Goal: Task Accomplishment & Management: Manage account settings

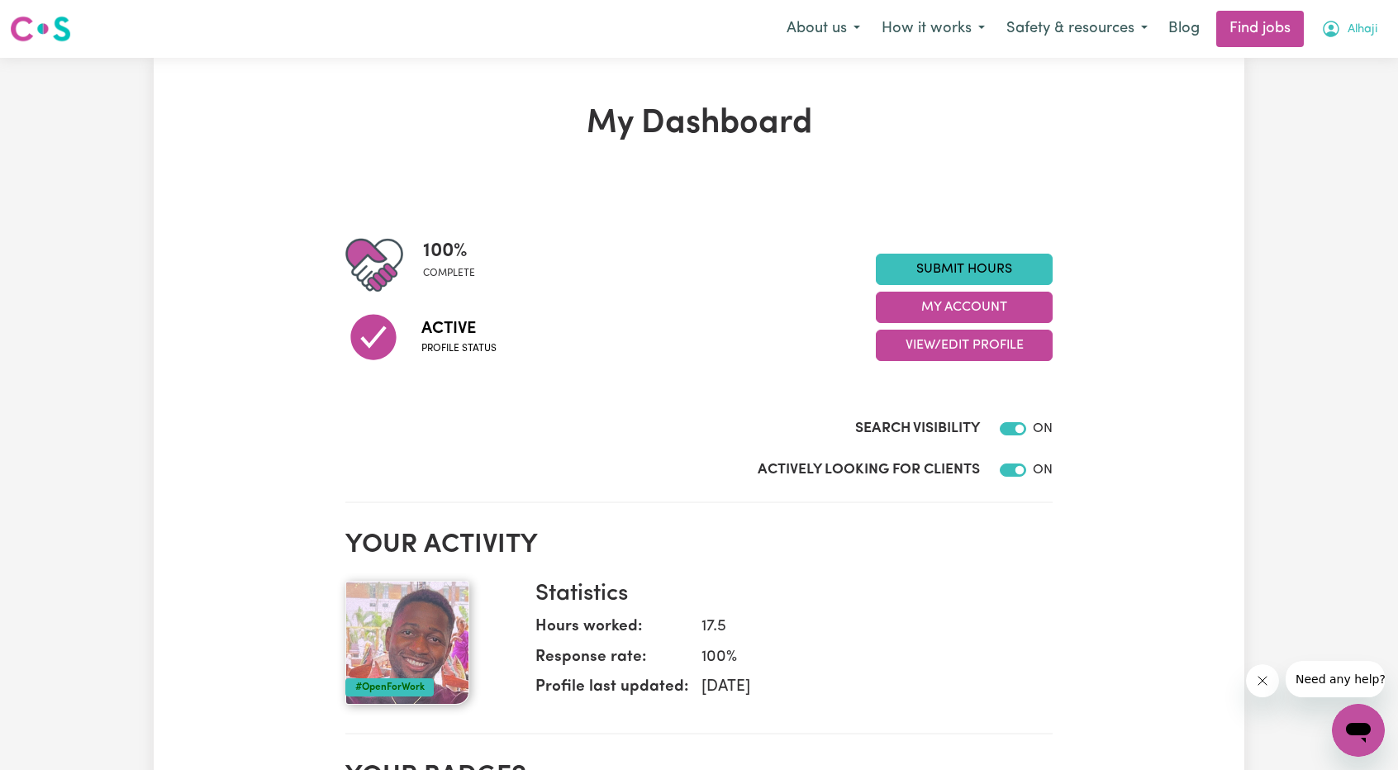
click at [1353, 31] on span "Alhaji" at bounding box center [1363, 30] width 30 height 18
click at [1332, 59] on link "My Account" at bounding box center [1322, 64] width 131 height 31
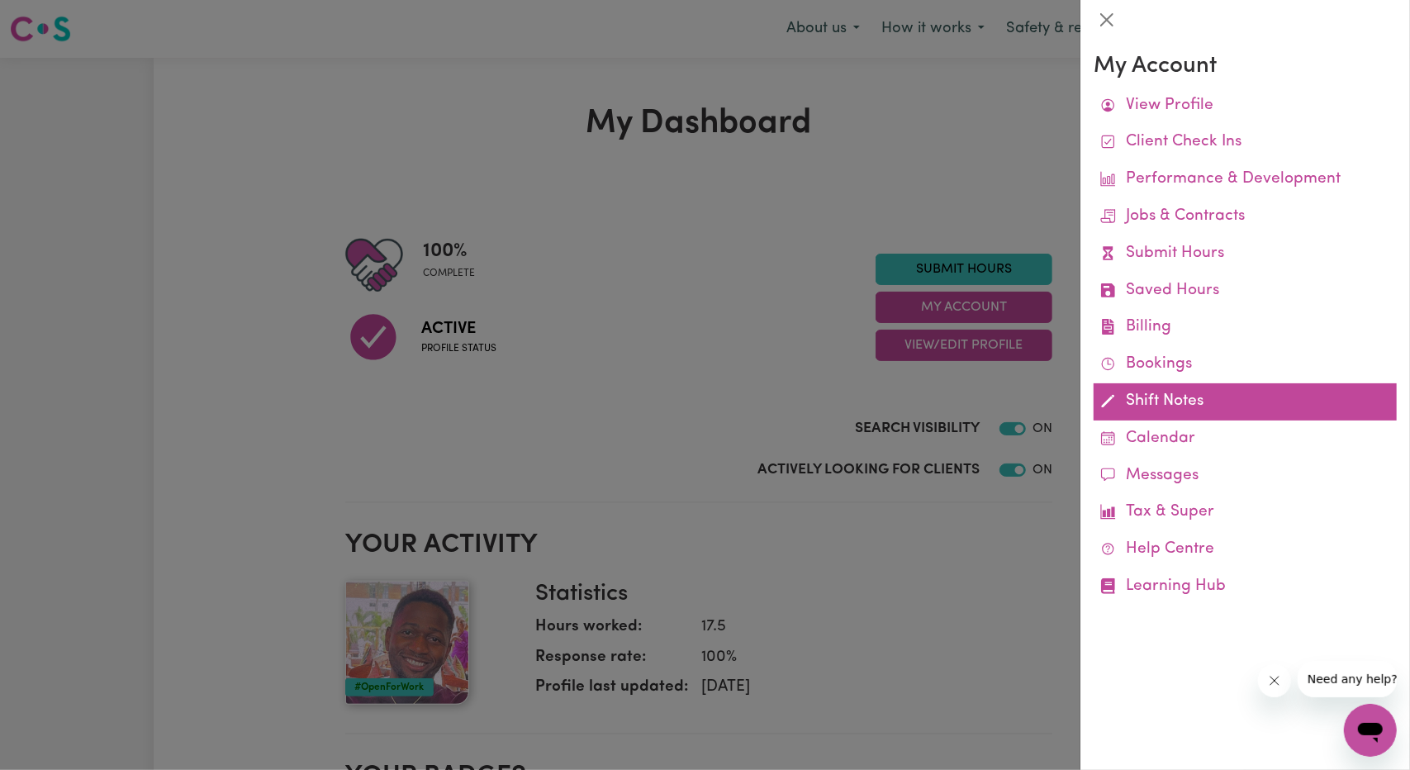
click at [1173, 401] on link "Shift Notes" at bounding box center [1245, 401] width 303 height 37
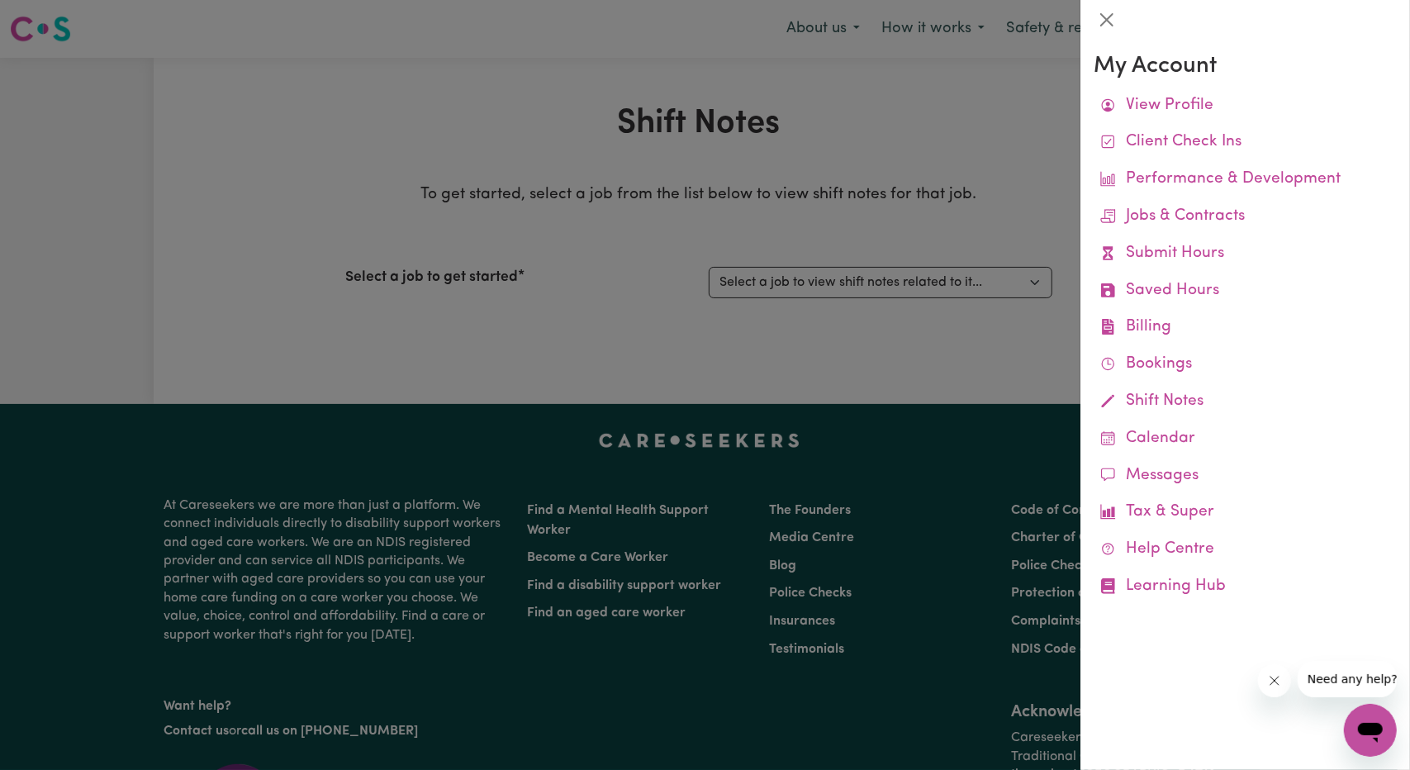
click at [942, 364] on div at bounding box center [705, 385] width 1410 height 770
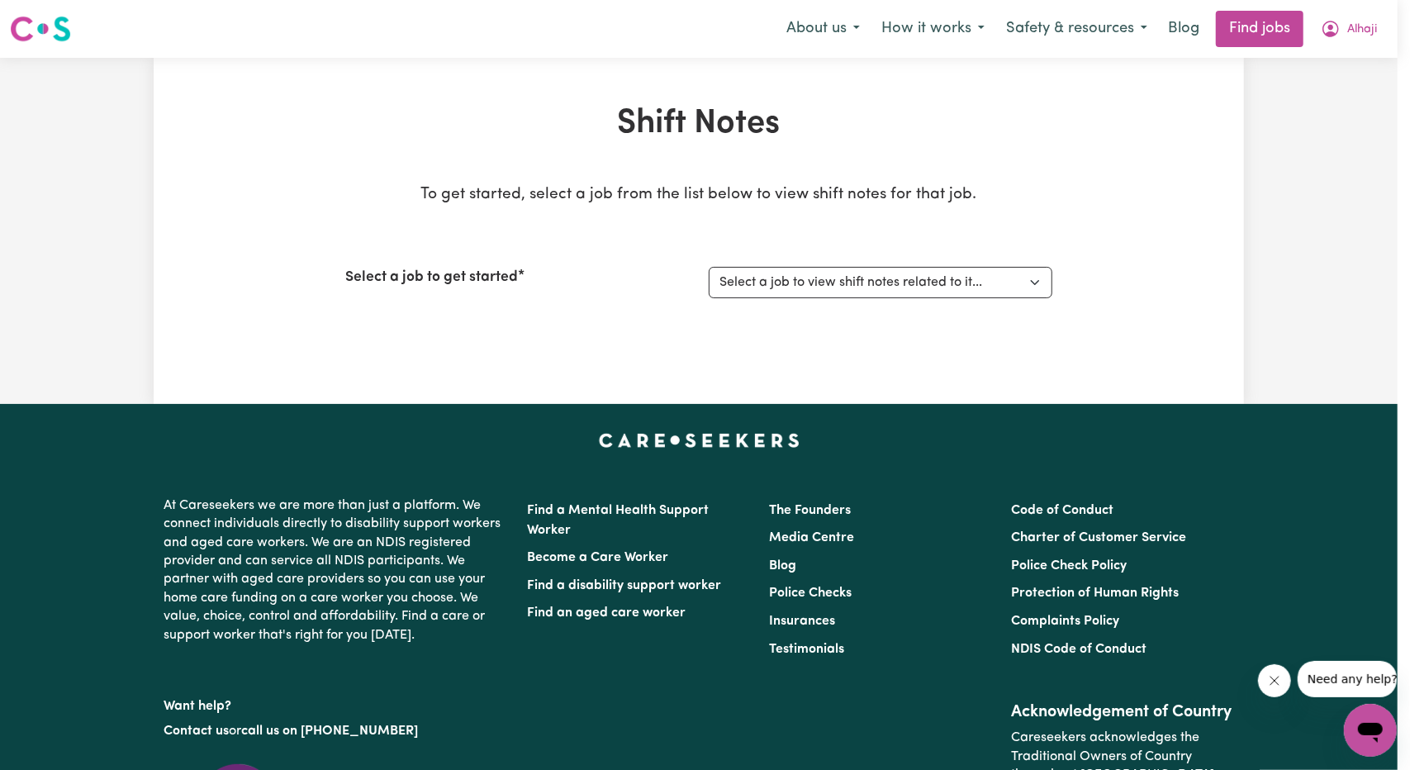
click at [935, 297] on div "Select a job to get started Select a job to view shift notes related to it... […" at bounding box center [698, 282] width 707 height 71
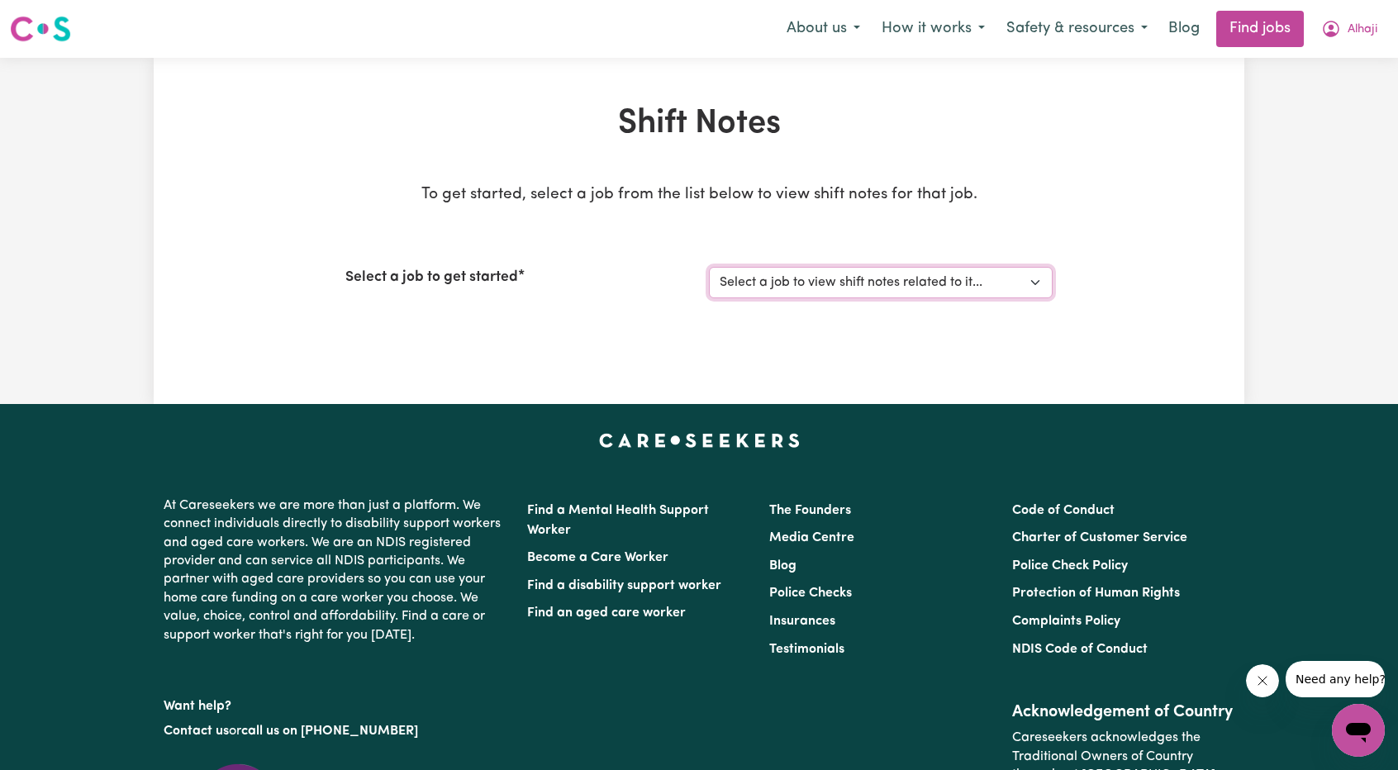
click at [932, 293] on select "Select a job to view shift notes related to it... [[PERSON_NAME]] Care Workers …" at bounding box center [881, 282] width 344 height 31
select select "15031"
click at [709, 267] on select "Select a job to view shift notes related to it... [[PERSON_NAME]] Care Workers …" at bounding box center [881, 282] width 344 height 31
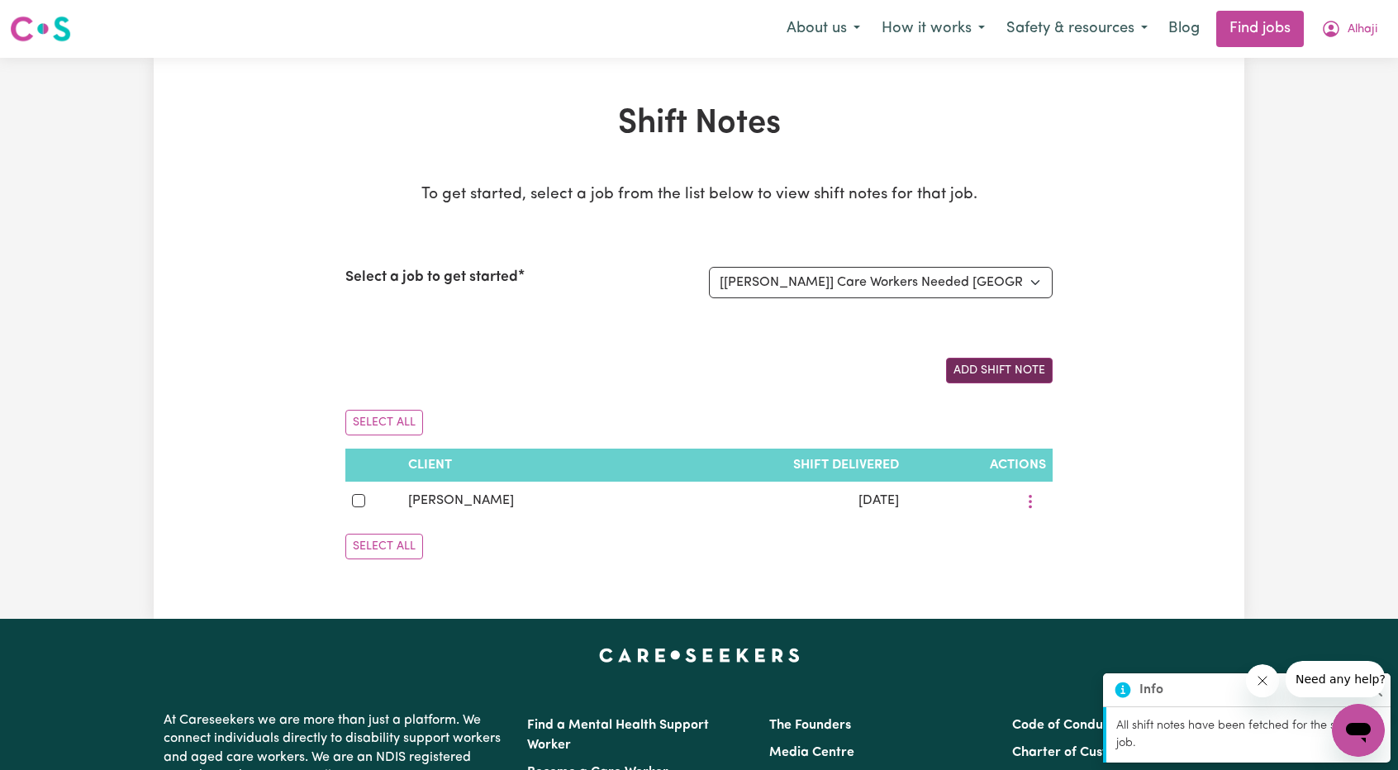
click at [1034, 358] on button "Add Shift Note" at bounding box center [999, 371] width 107 height 26
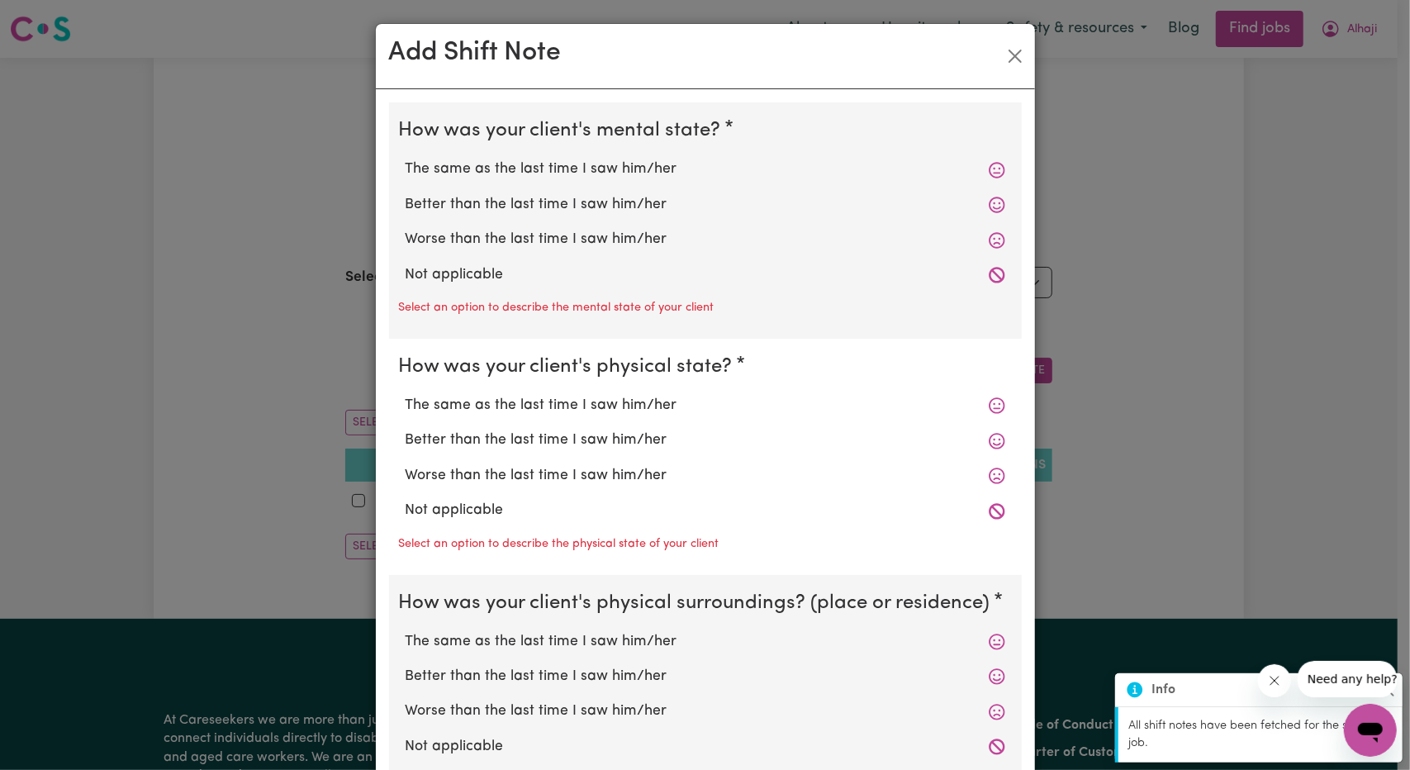
click at [530, 154] on div "The same as the last time I saw him/her" at bounding box center [705, 169] width 613 height 35
click at [530, 174] on label "The same as the last time I saw him/her" at bounding box center [706, 169] width 600 height 21
click at [406, 159] on input "The same as the last time I saw him/her" at bounding box center [405, 158] width 1 height 1
radio input "true"
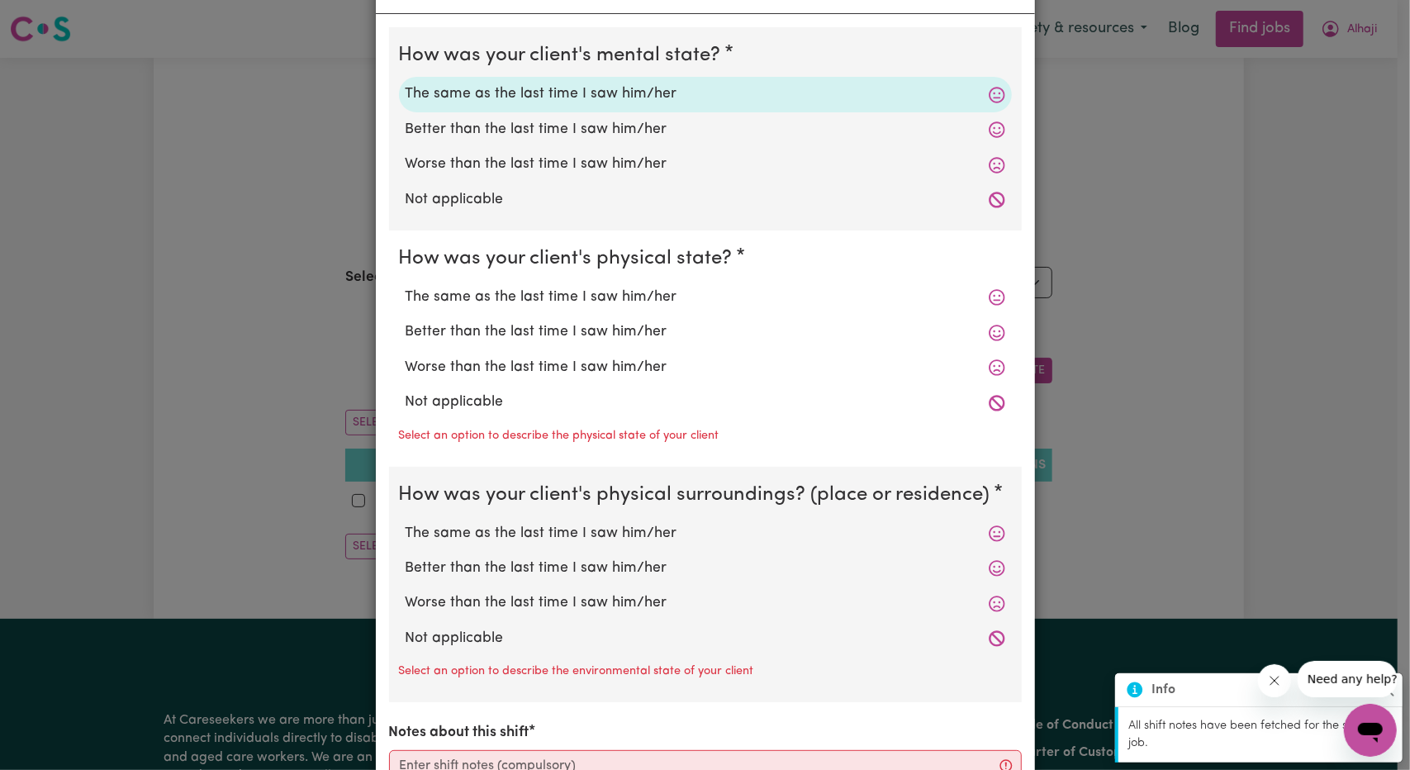
scroll to position [83, 0]
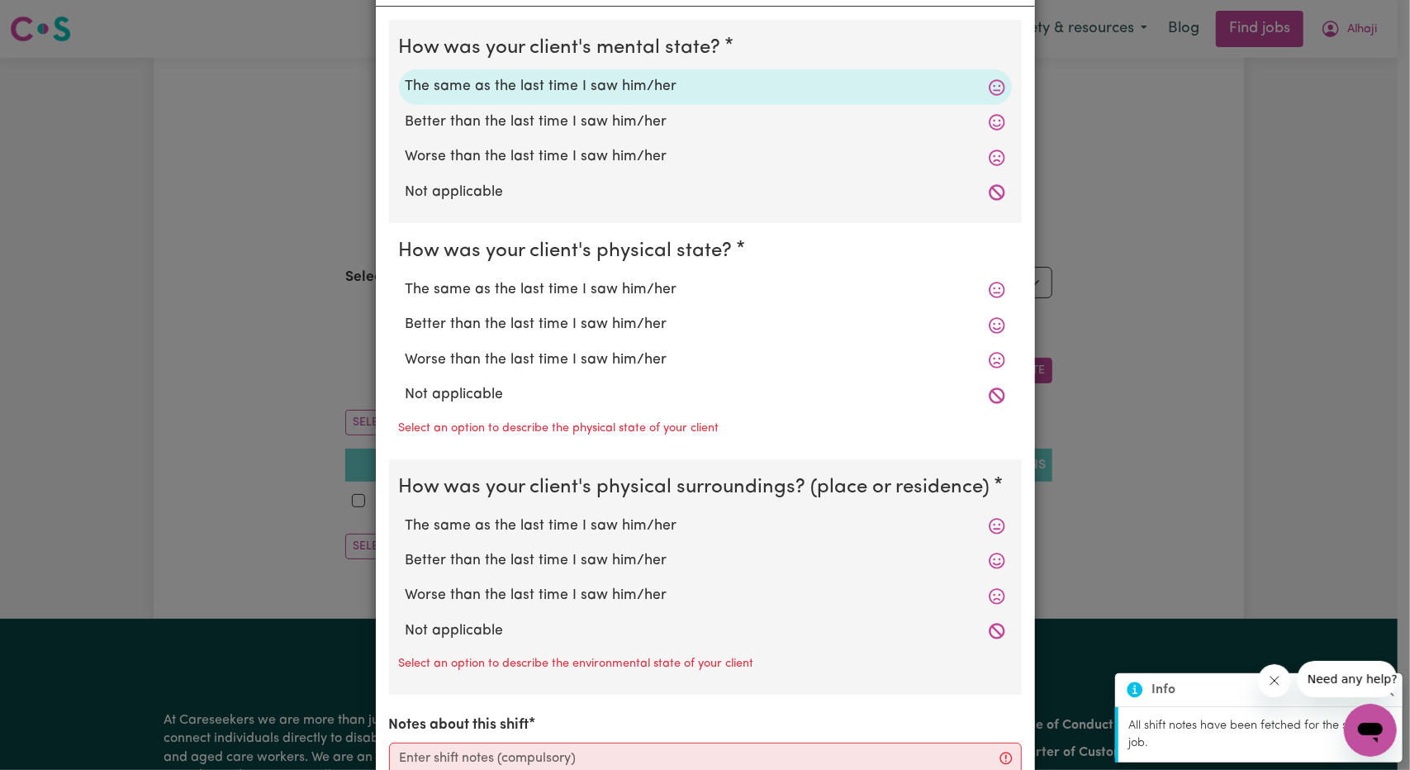
click at [464, 191] on label "Not applicable" at bounding box center [706, 192] width 600 height 21
click at [406, 182] on input "Not applicable" at bounding box center [405, 181] width 1 height 1
radio input "true"
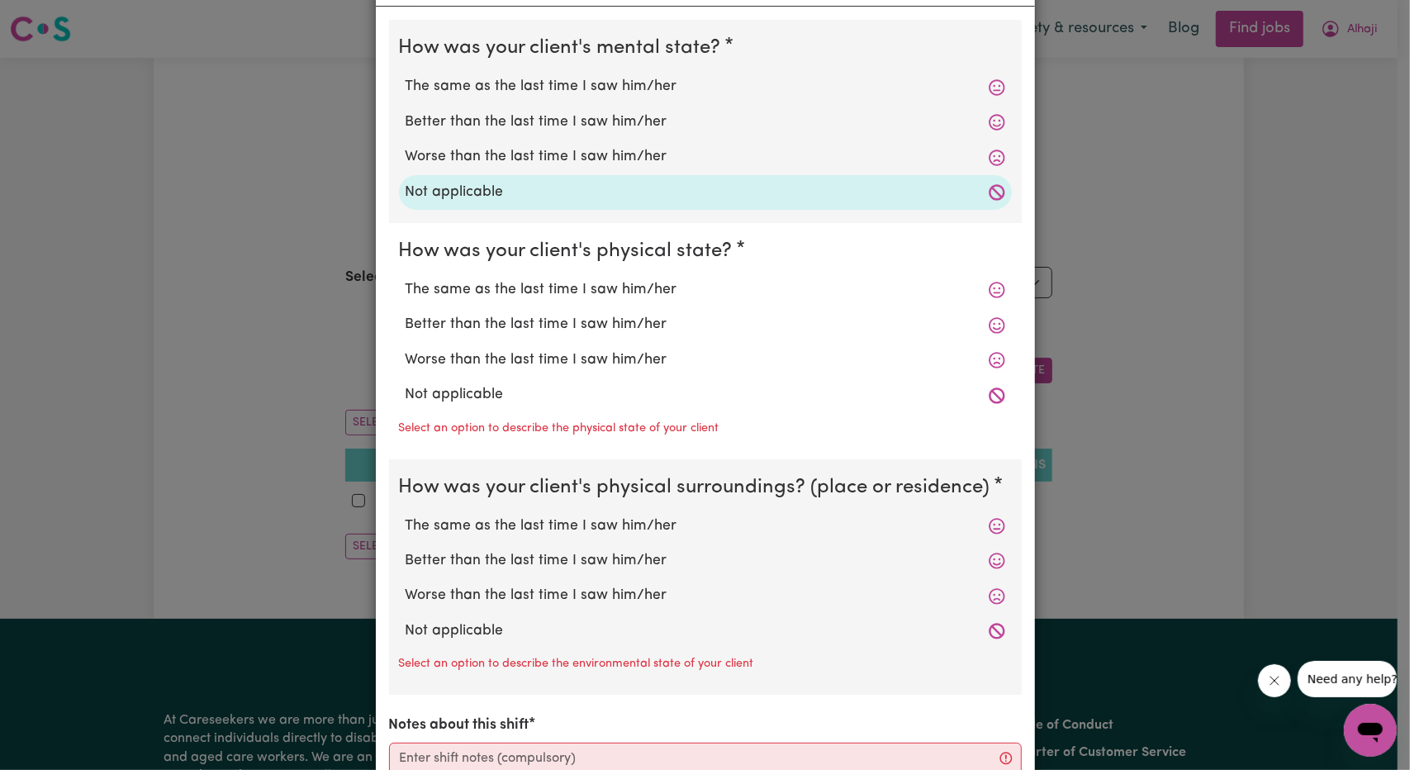
click at [440, 398] on label "Not applicable" at bounding box center [706, 394] width 600 height 21
click at [406, 384] on input "Not applicable" at bounding box center [405, 383] width 1 height 1
radio input "true"
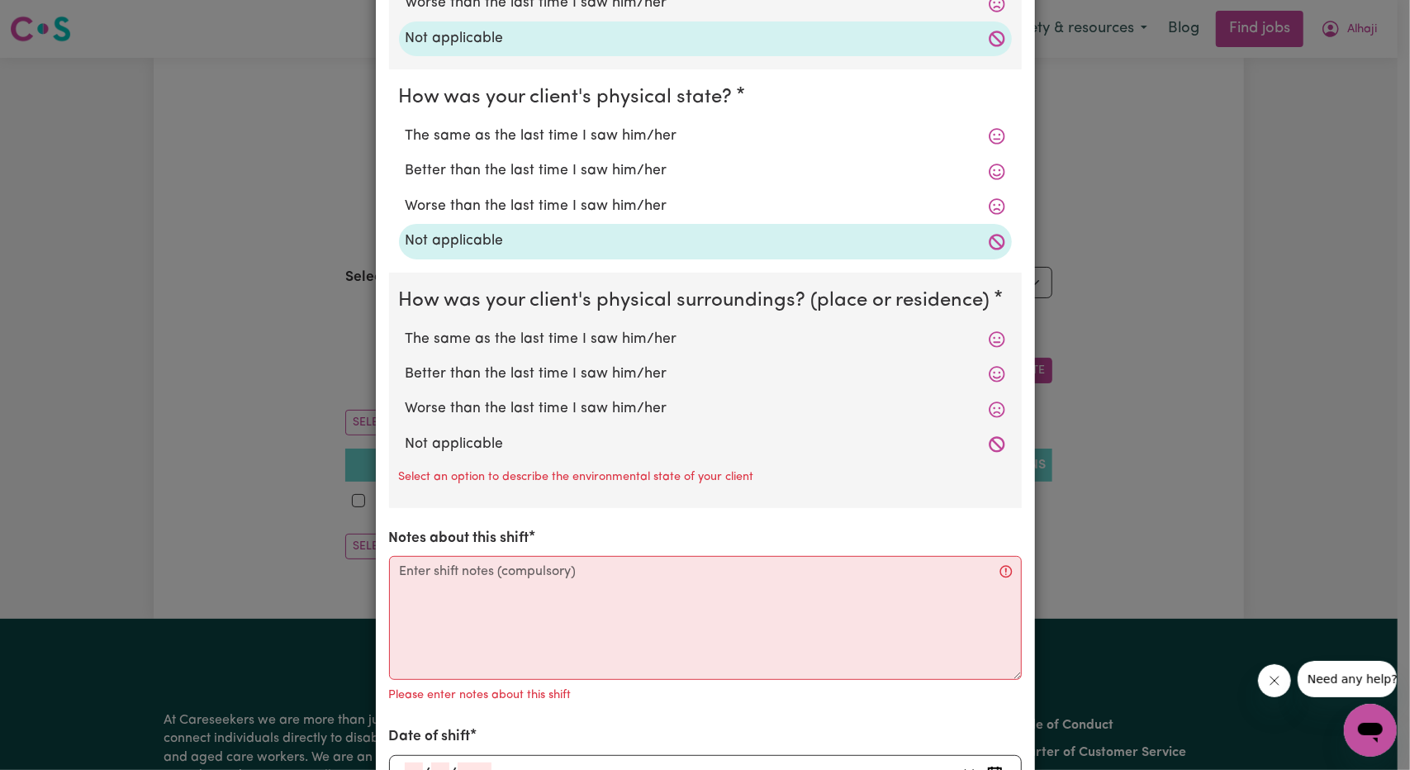
scroll to position [248, 0]
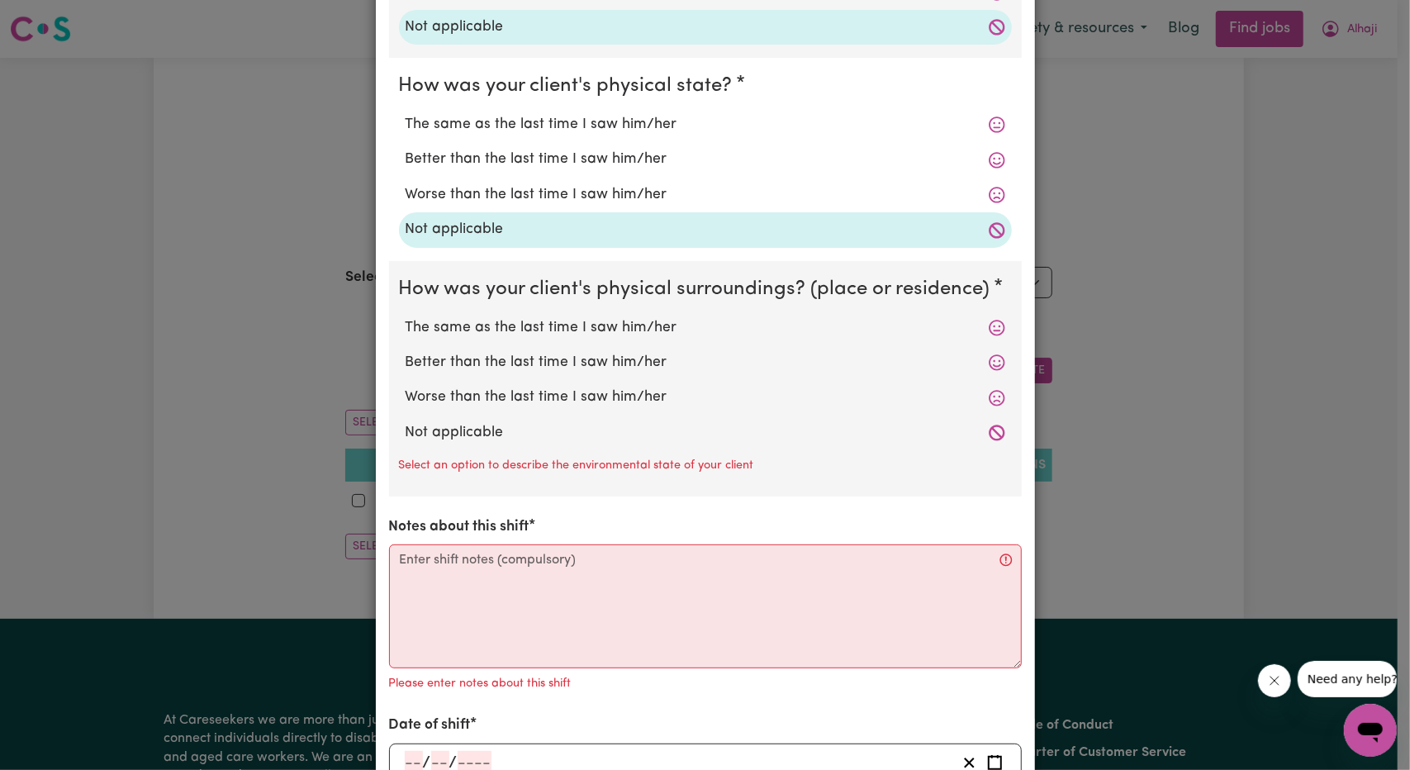
click at [454, 435] on label "Not applicable" at bounding box center [706, 432] width 600 height 21
click at [406, 422] on input "Not applicable" at bounding box center [405, 421] width 1 height 1
radio input "true"
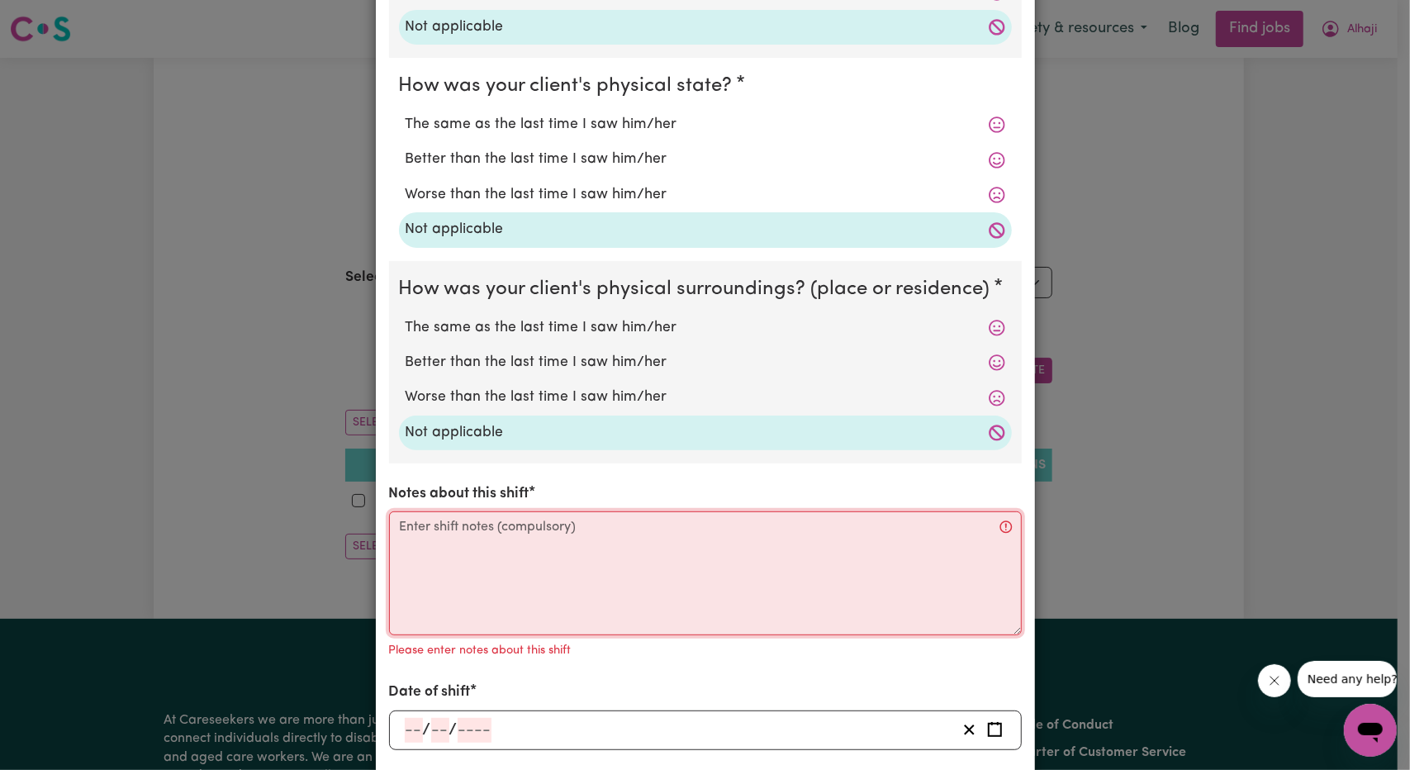
click at [508, 590] on textarea "Notes about this shift" at bounding box center [705, 573] width 633 height 124
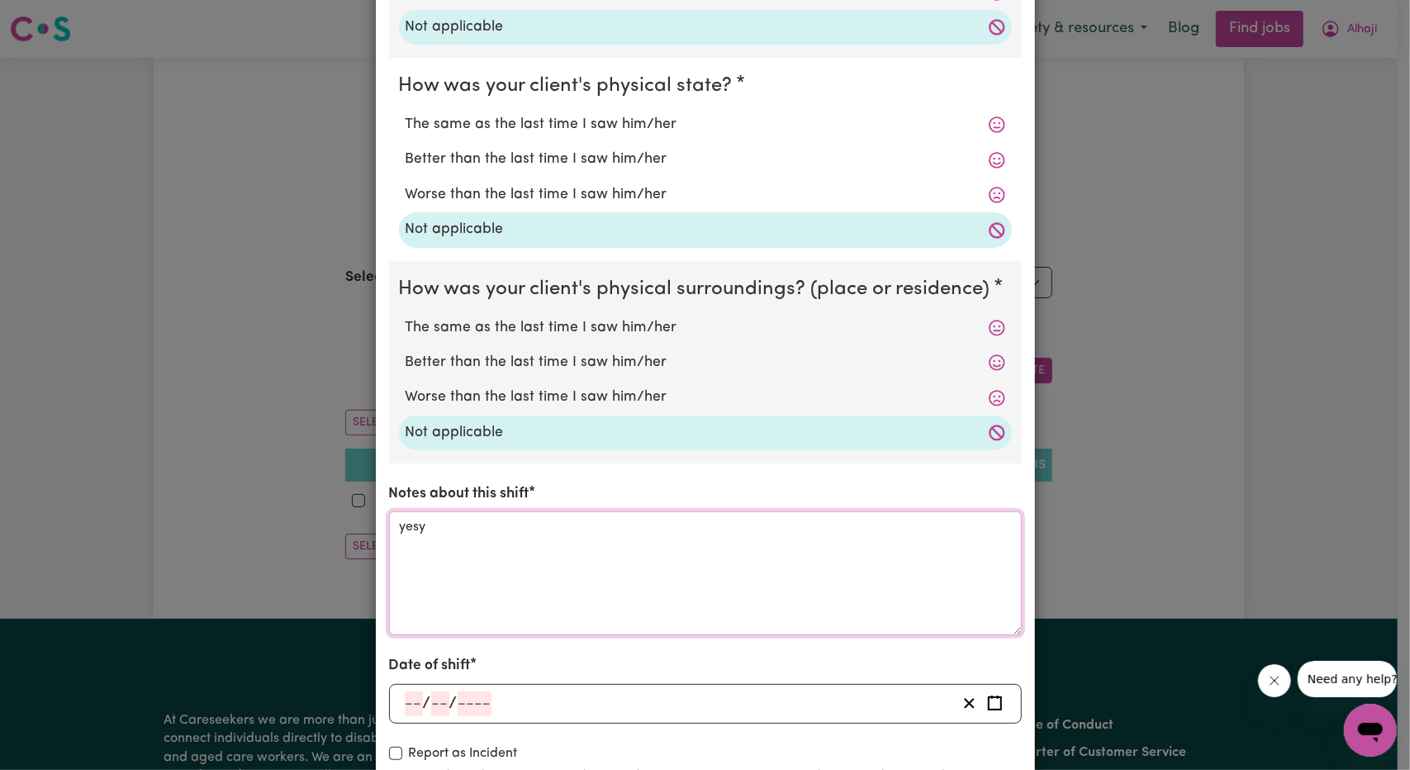
drag, startPoint x: 519, startPoint y: 531, endPoint x: 231, endPoint y: 518, distance: 287.8
click at [226, 518] on div "Add Shift Note How was your client's mental state? The same as the last time I …" at bounding box center [705, 385] width 1410 height 770
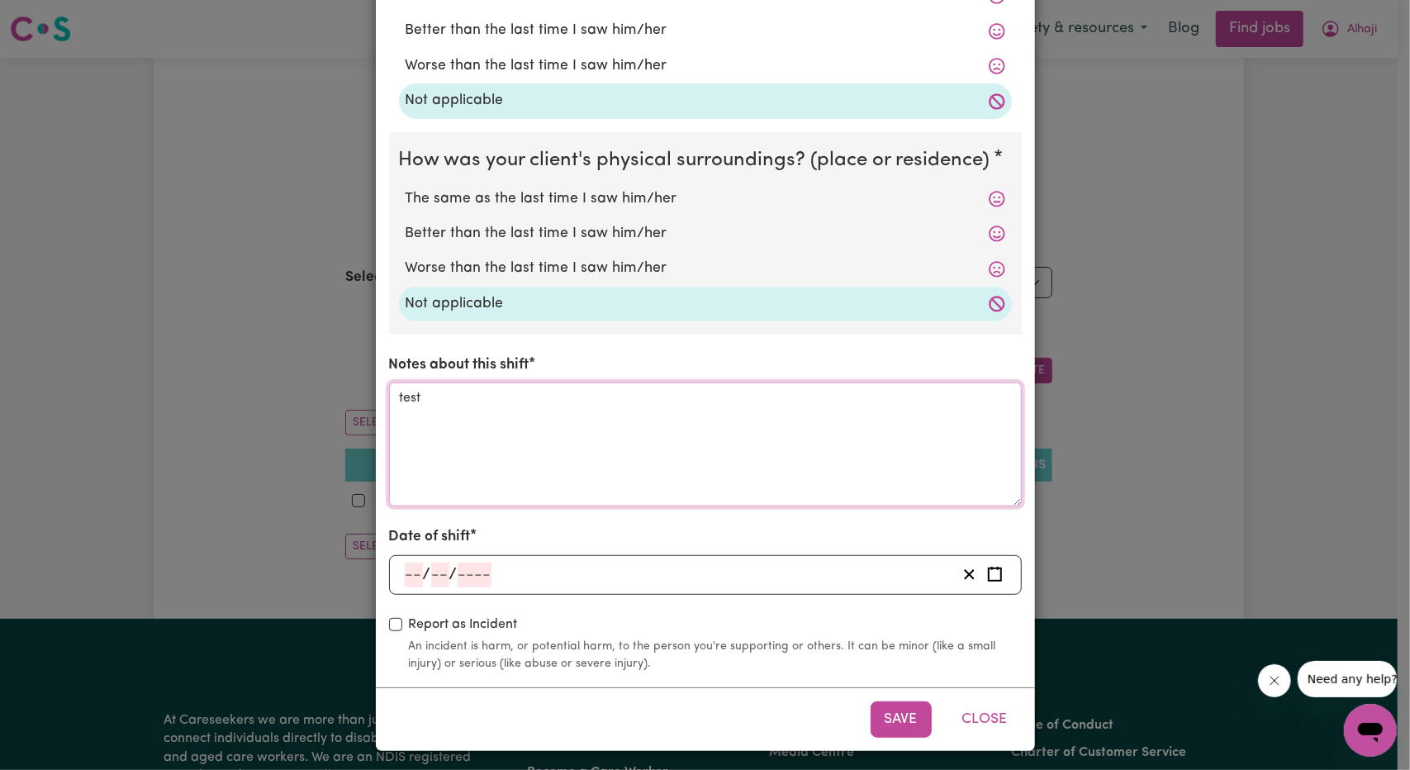
scroll to position [380, 0]
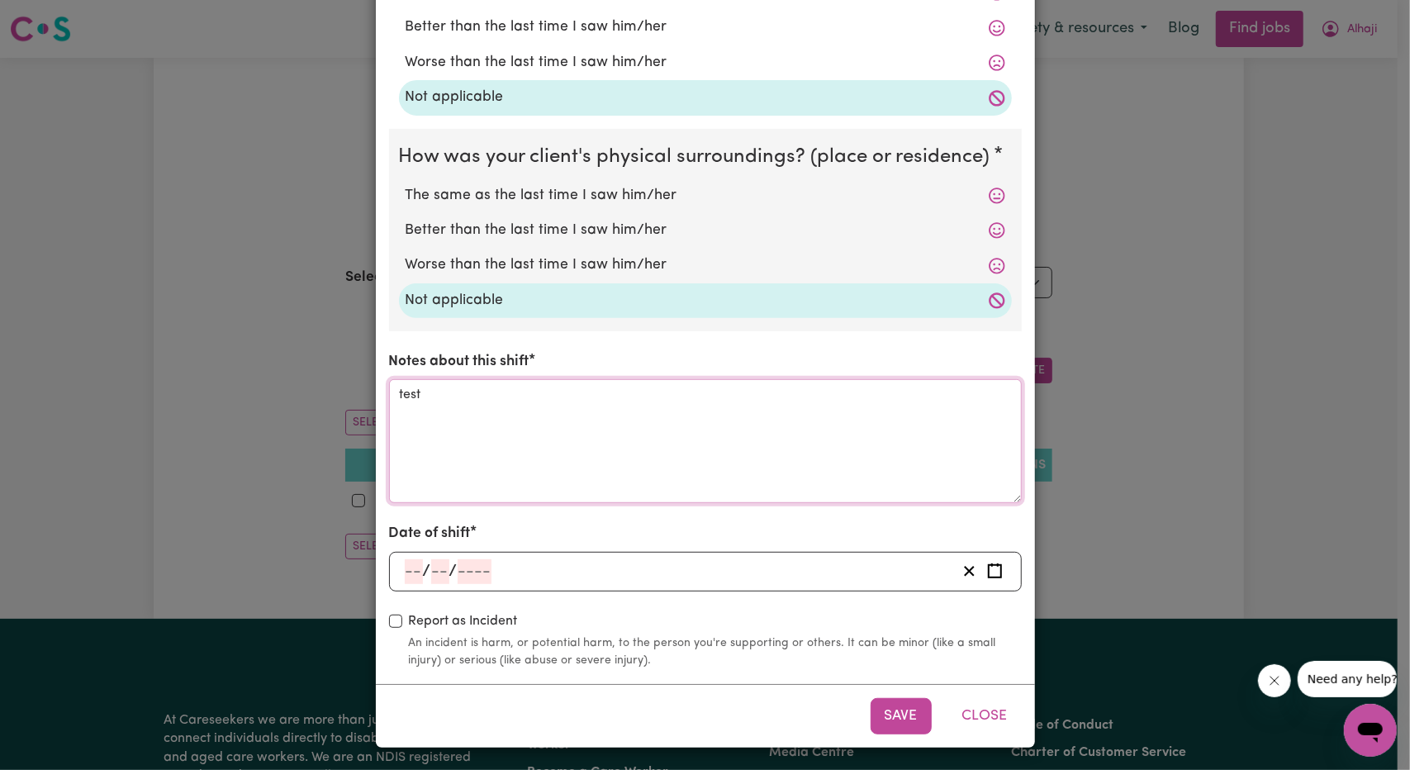
type textarea "test"
click at [393, 563] on div "/ /" at bounding box center [705, 572] width 633 height 40
click at [405, 569] on input "number" at bounding box center [414, 571] width 18 height 25
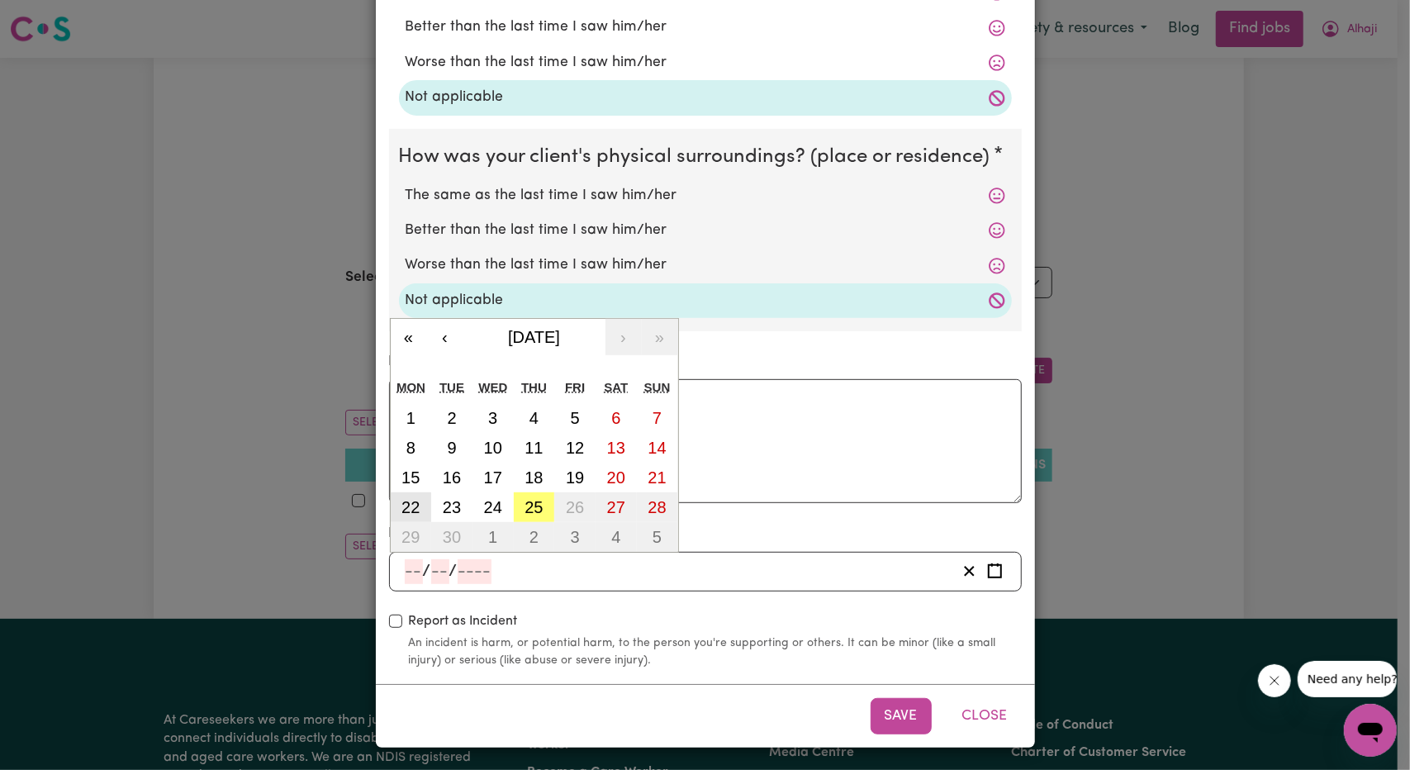
click at [402, 504] on abbr "22" at bounding box center [411, 507] width 18 height 18
type input "[DATE]"
type input "22"
type input "9"
type input "2025"
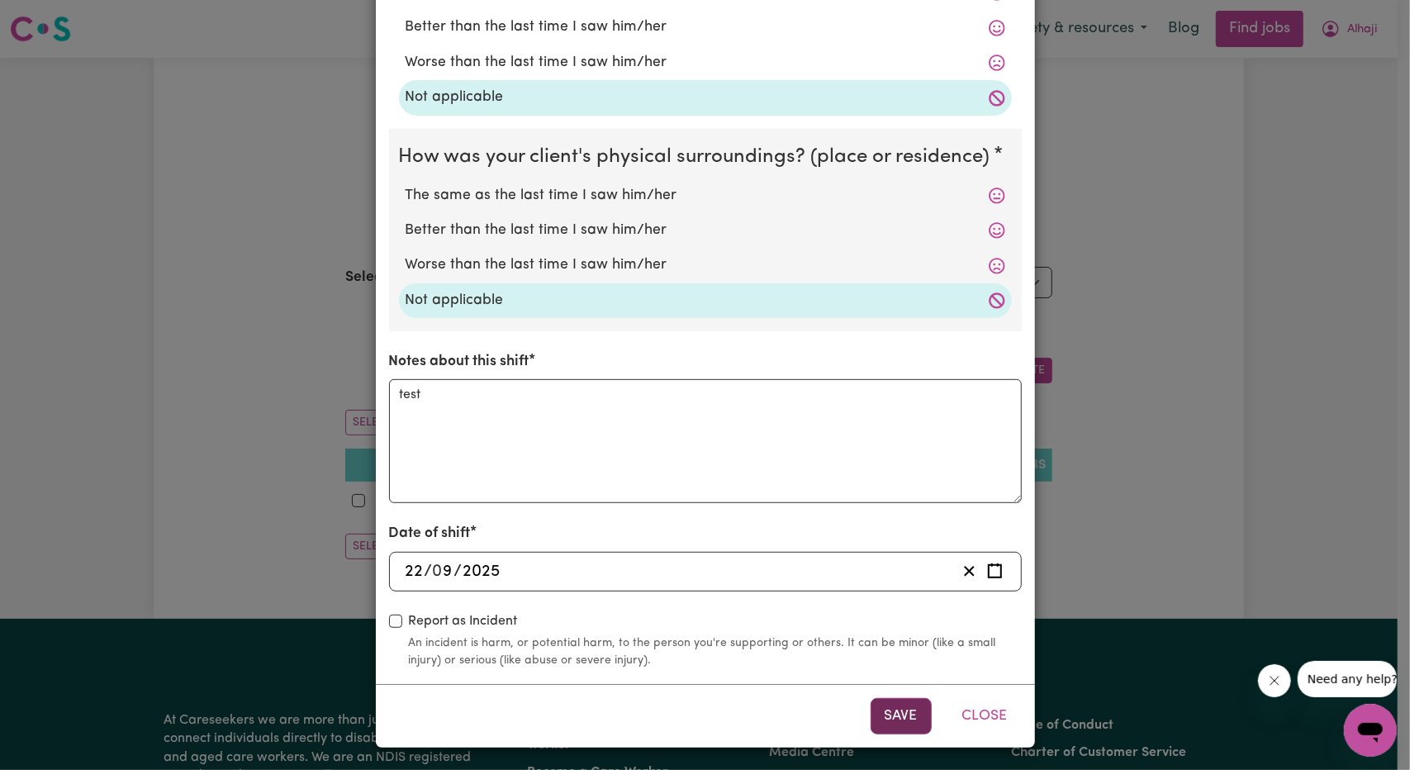
click at [897, 713] on button "Save" at bounding box center [901, 716] width 61 height 36
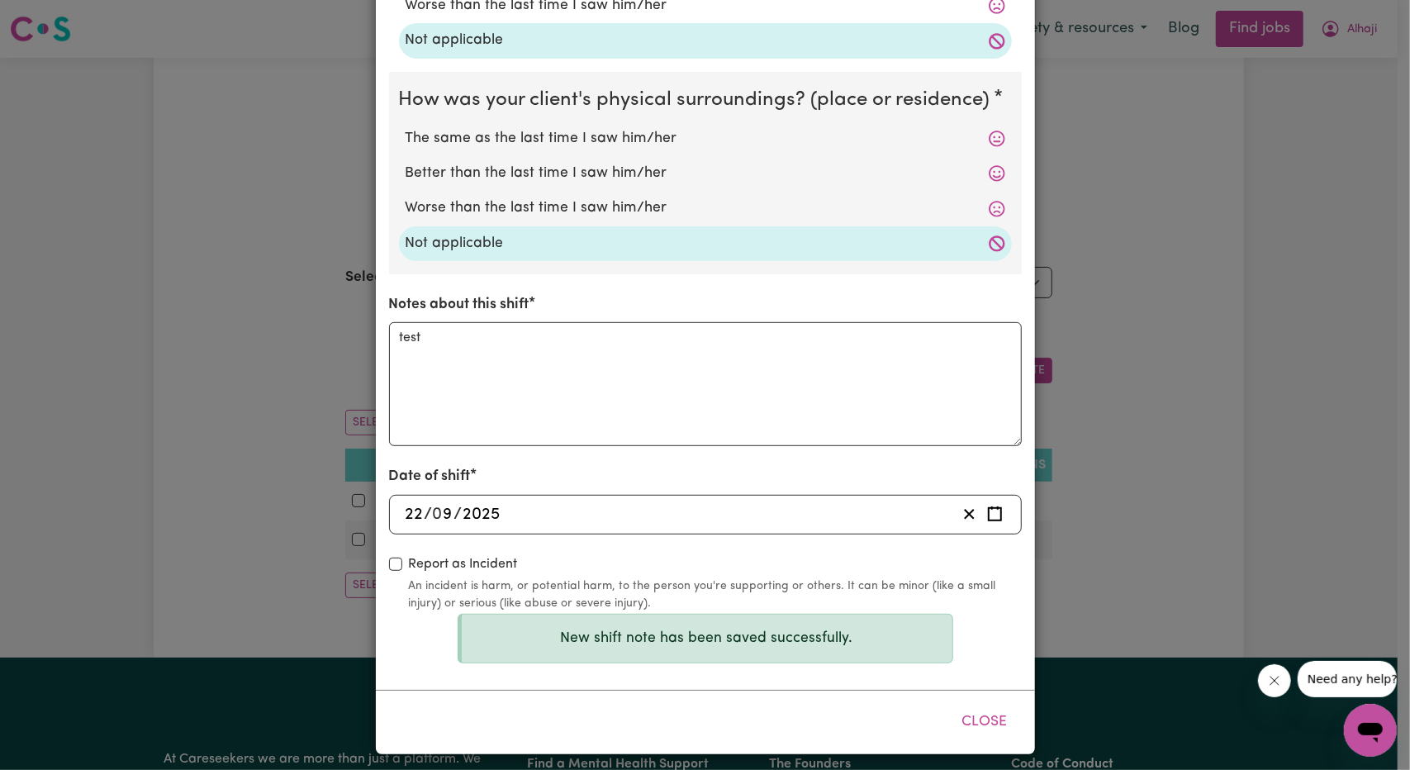
scroll to position [443, 0]
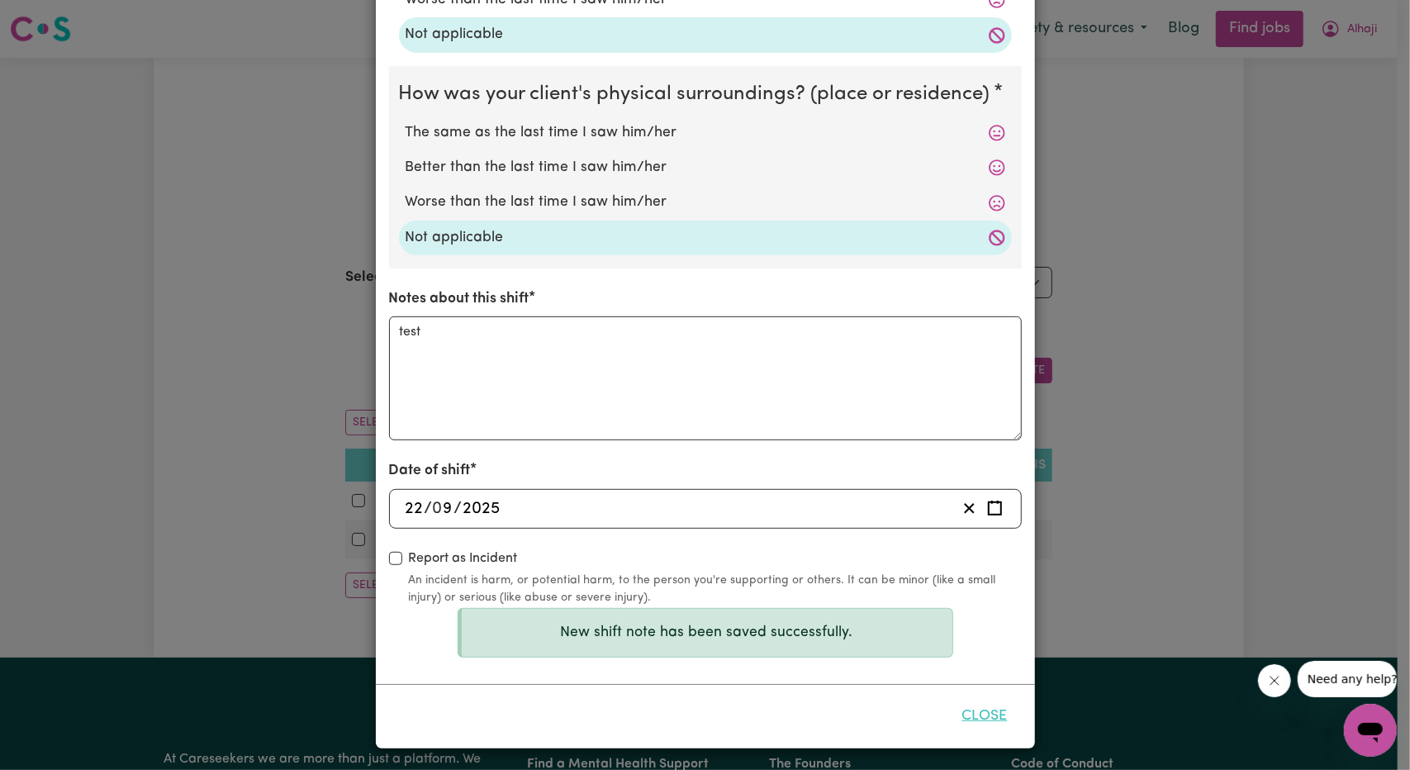
click at [983, 715] on button "Close" at bounding box center [985, 716] width 74 height 36
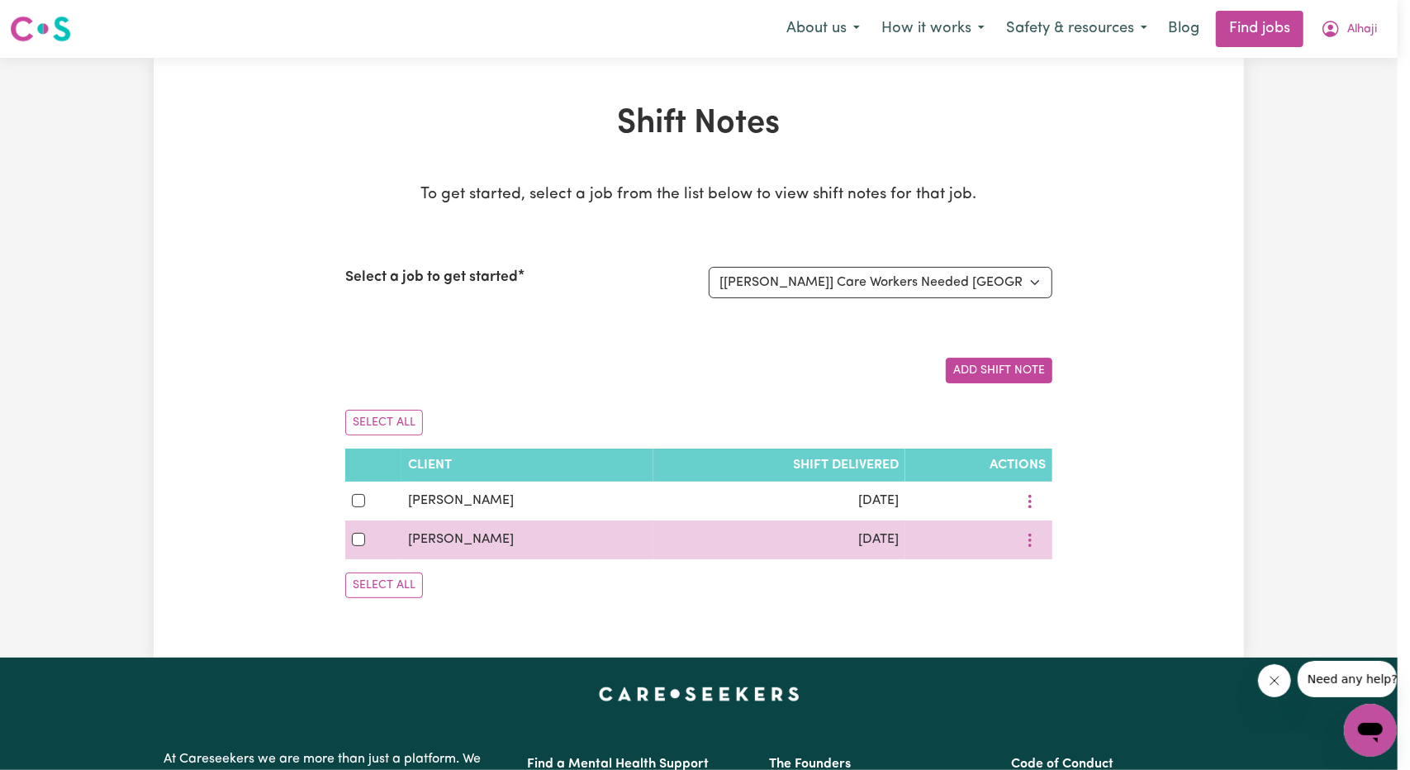
scroll to position [380, 0]
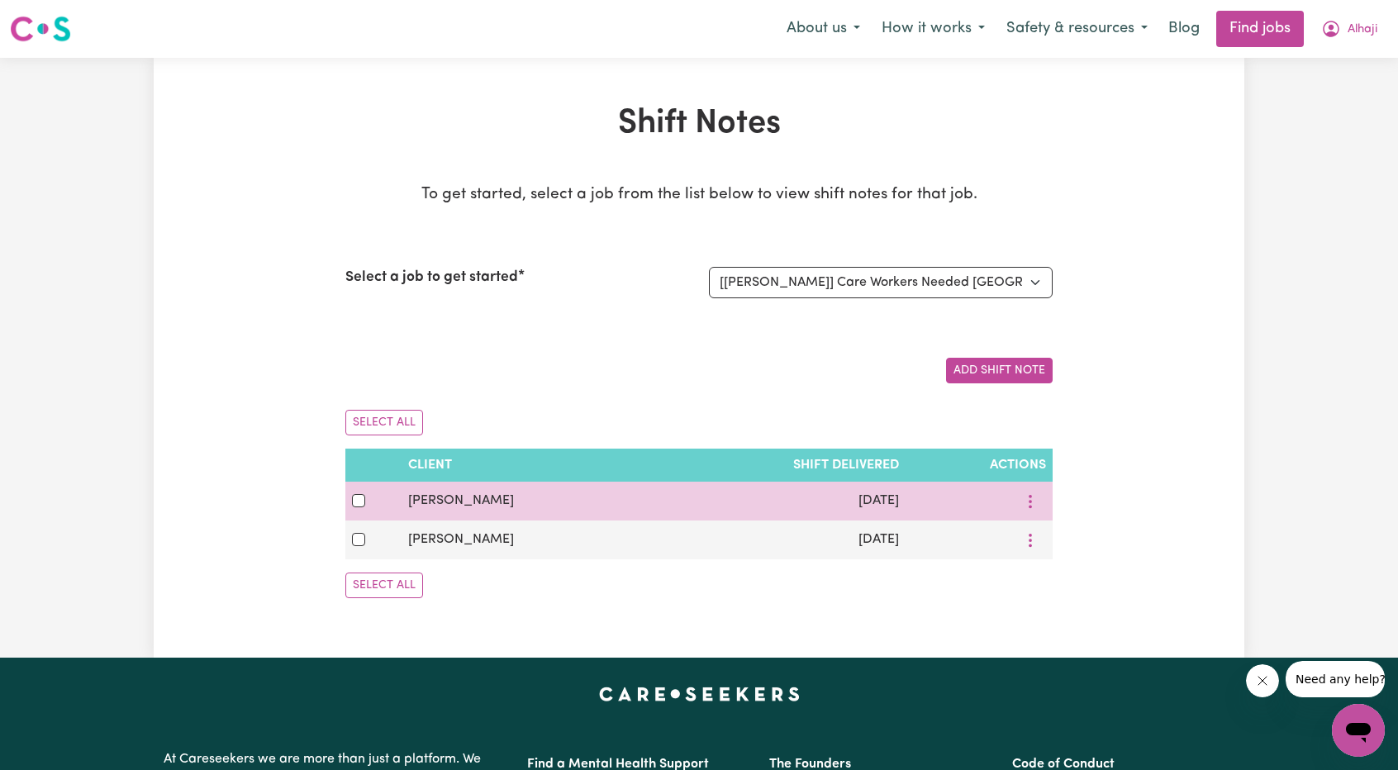
click at [1010, 495] on div at bounding box center [979, 501] width 134 height 26
click at [1026, 502] on icon "More options" at bounding box center [1030, 501] width 17 height 17
click at [1067, 533] on span "View/Update" at bounding box center [1100, 539] width 81 height 13
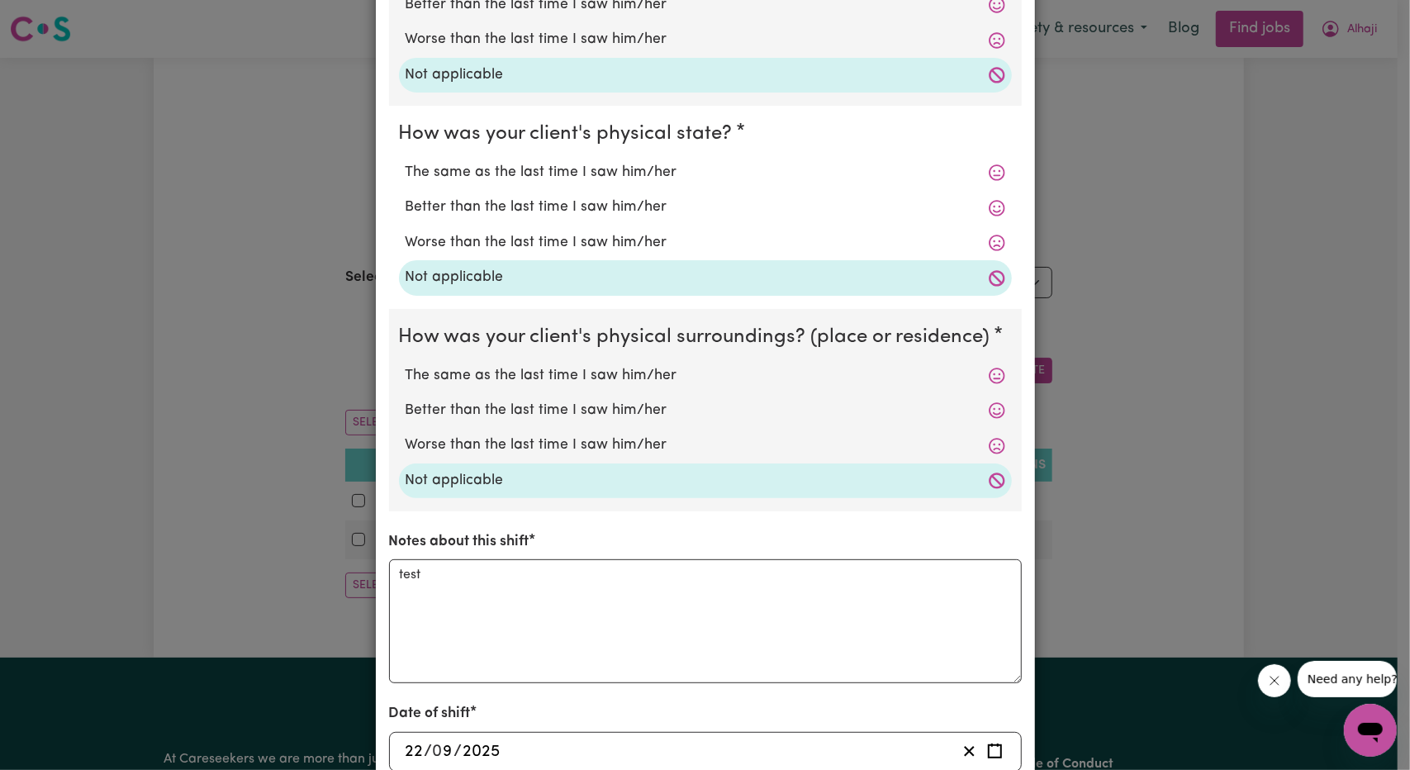
scroll to position [0, 0]
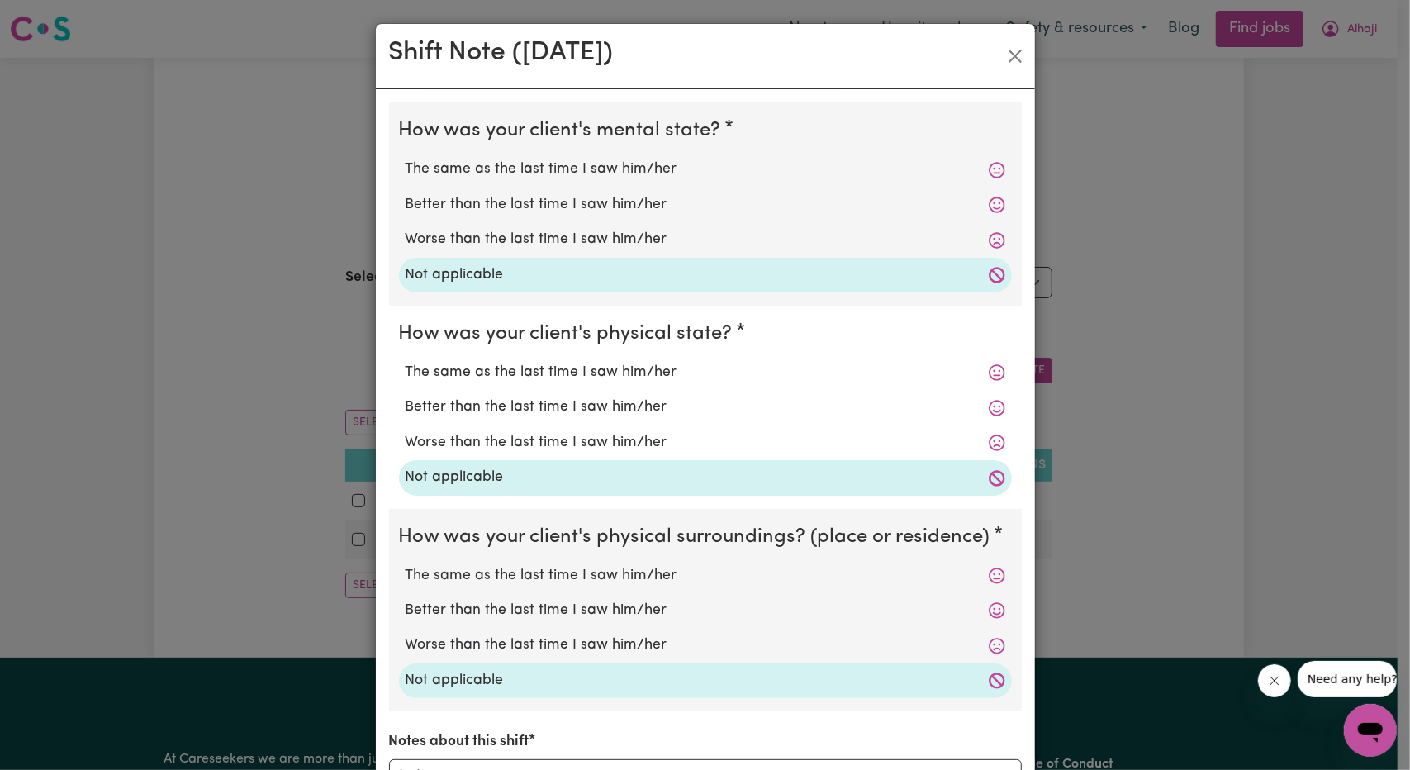
click at [1024, 54] on div "Shift Note ( [DATE] )" at bounding box center [705, 56] width 659 height 65
click at [1014, 39] on div "Shift Note ( [DATE] )" at bounding box center [705, 56] width 659 height 65
click at [1014, 51] on button "Close" at bounding box center [1015, 56] width 26 height 26
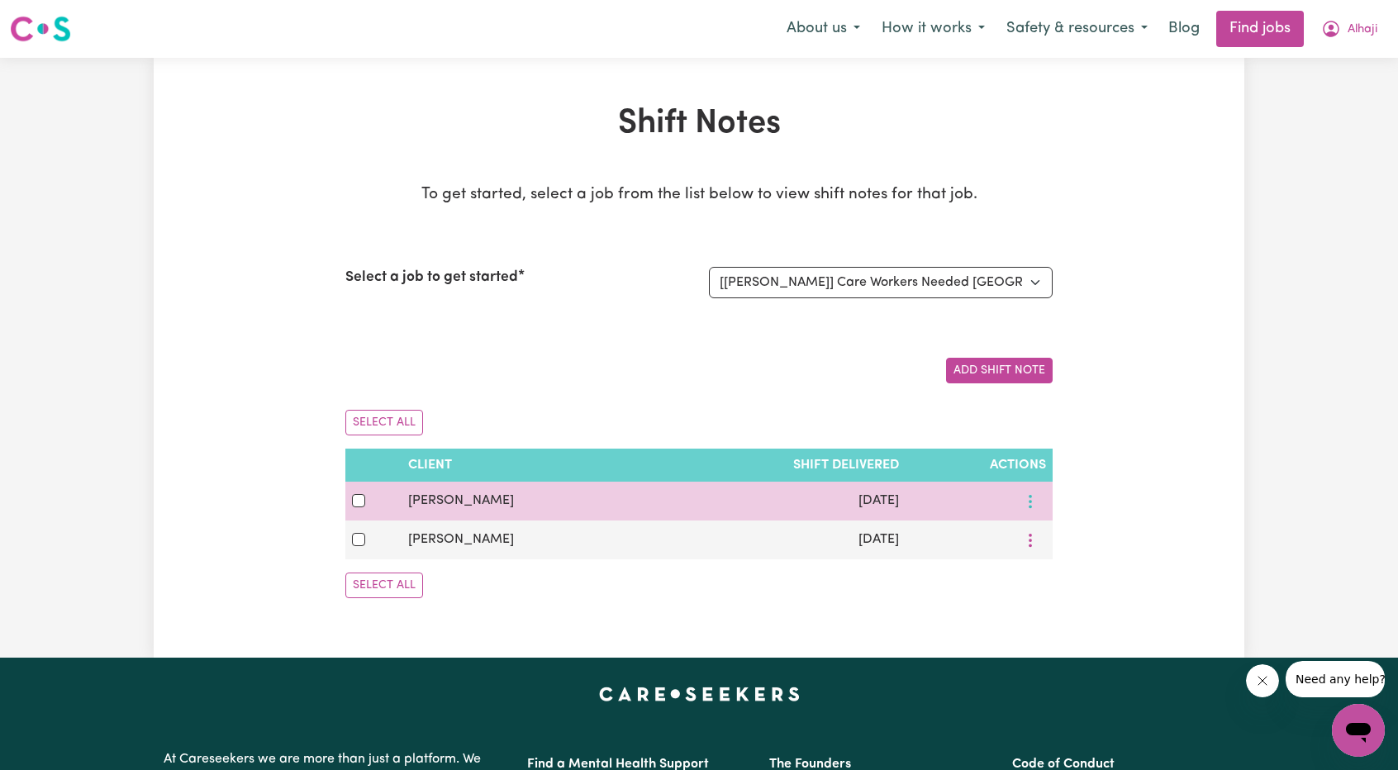
click at [1031, 506] on circle "More options" at bounding box center [1030, 506] width 3 height 3
click at [1064, 612] on link "Delete" at bounding box center [1092, 605] width 131 height 33
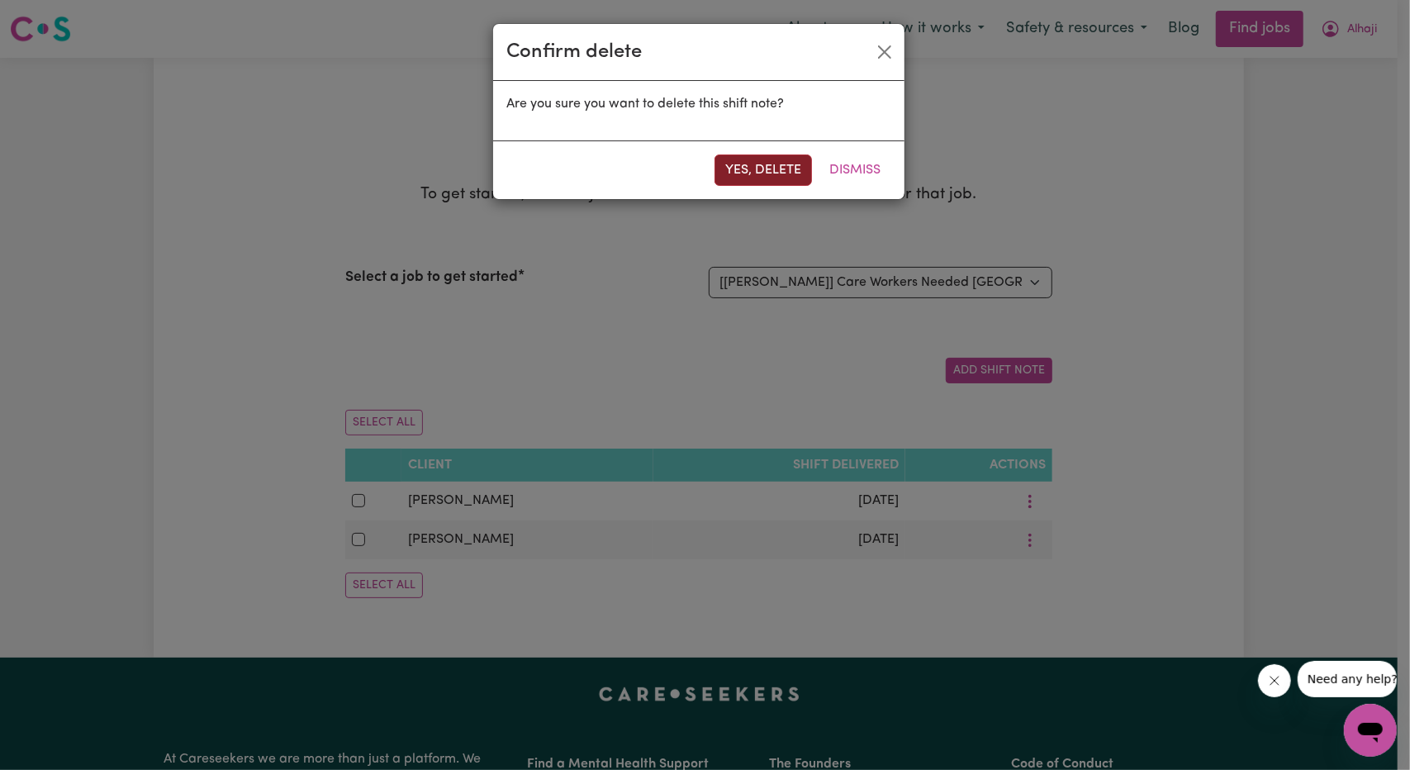
click at [760, 159] on button "Yes, delete" at bounding box center [763, 169] width 97 height 31
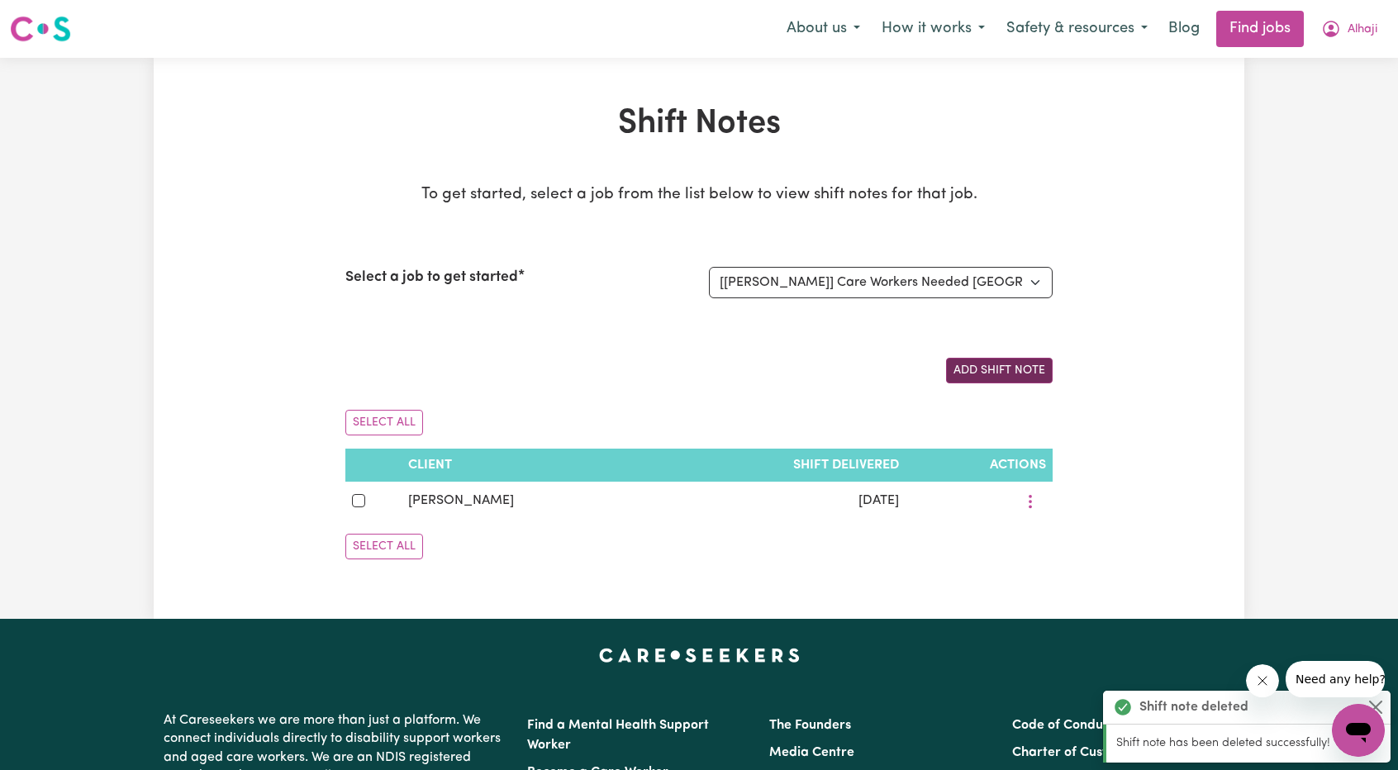
click at [1002, 369] on button "Add Shift Note" at bounding box center [999, 371] width 107 height 26
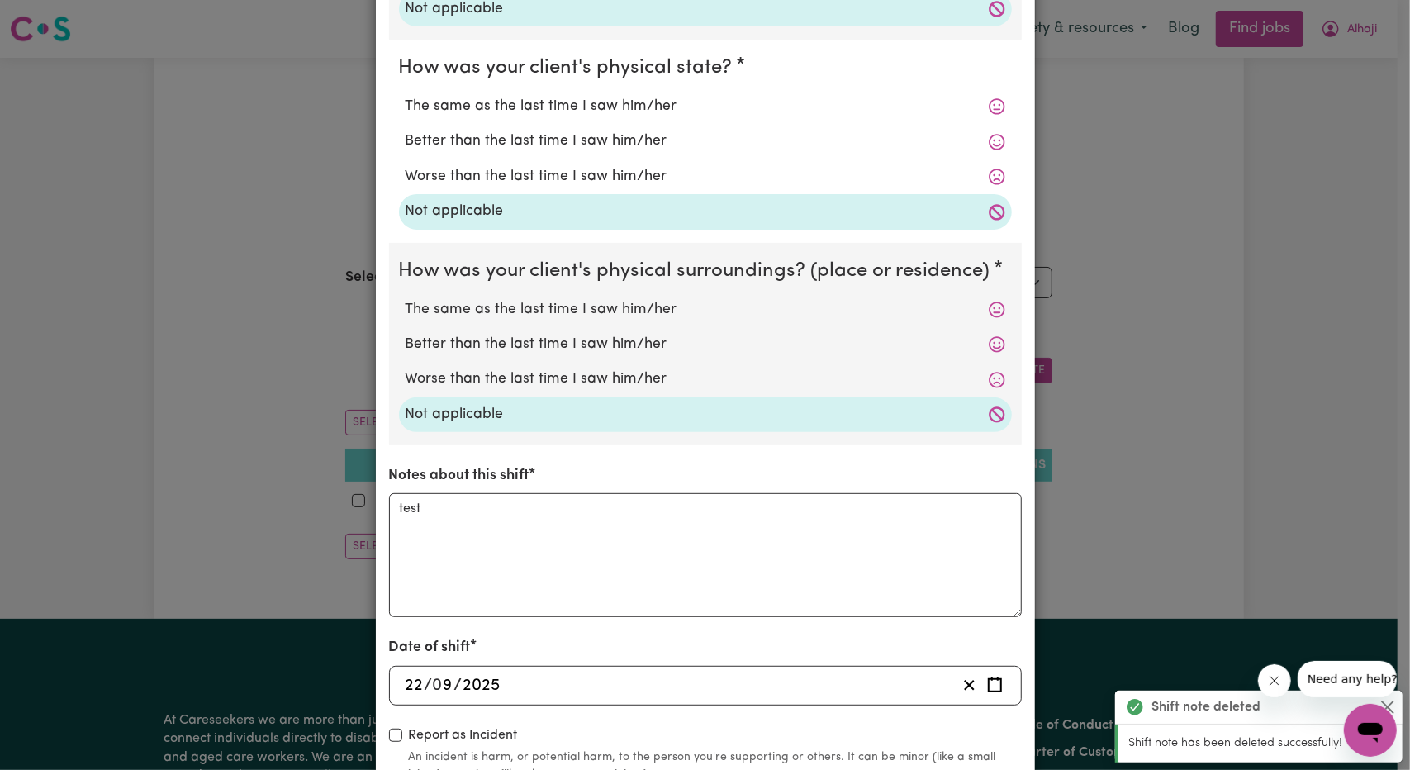
scroll to position [380, 0]
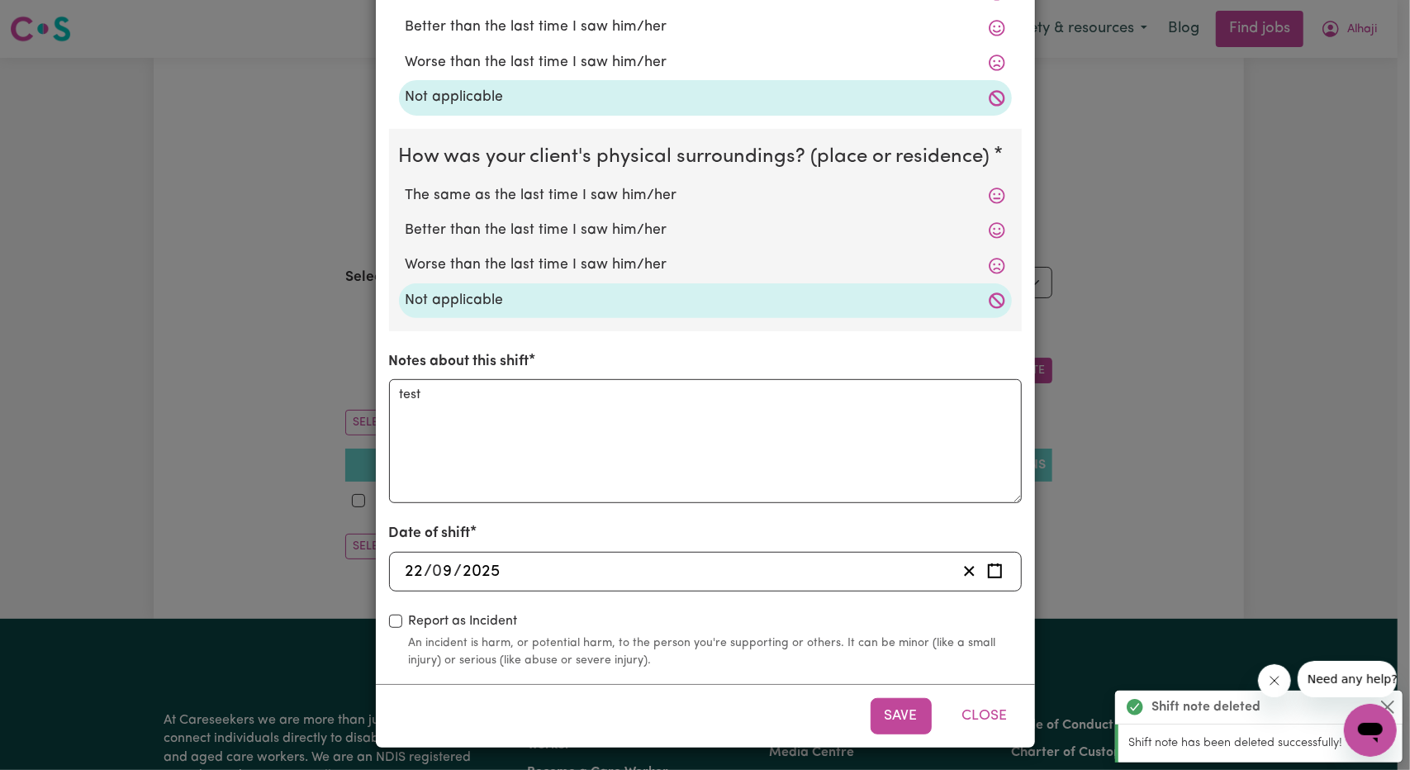
click at [529, 569] on div "[DATE] 22 / 0 9 / 2025" at bounding box center [680, 571] width 554 height 25
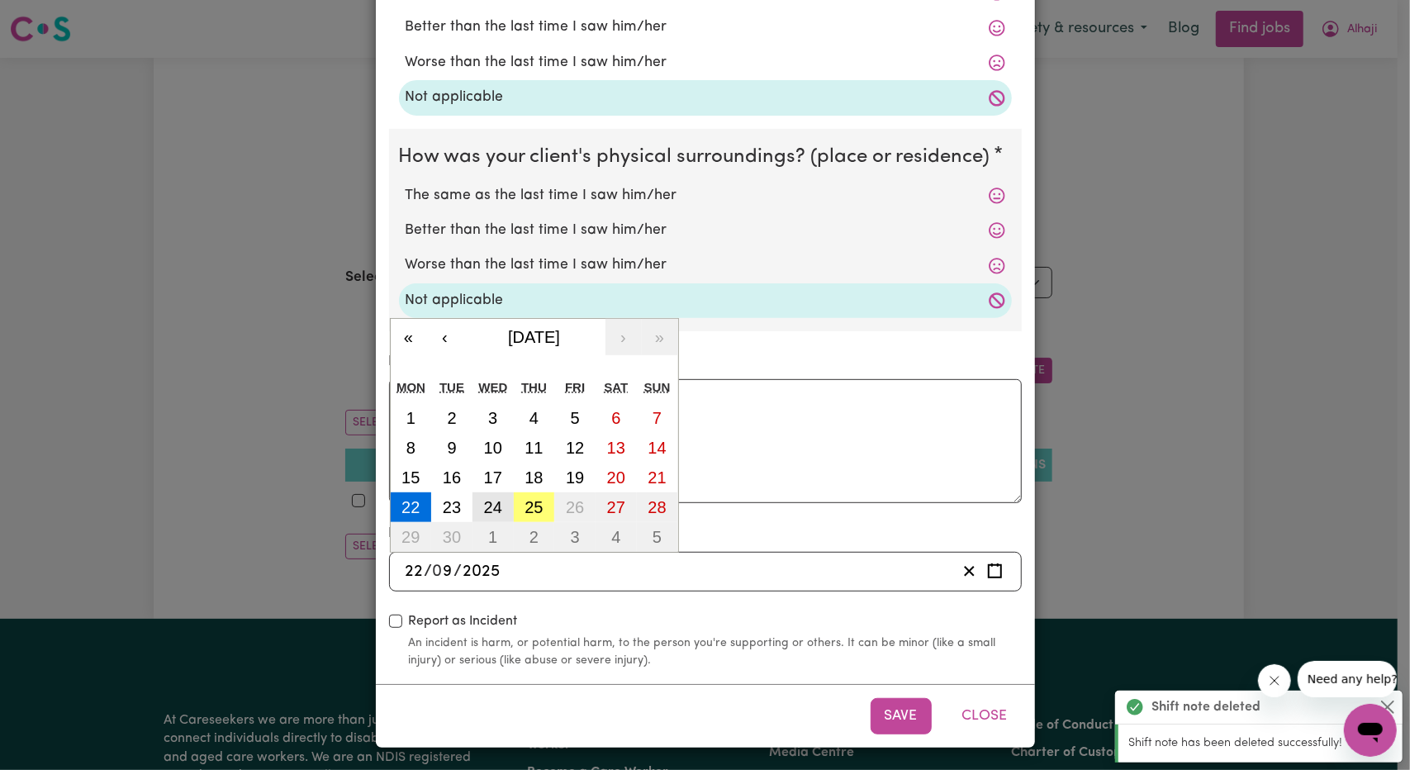
click at [492, 502] on abbr "24" at bounding box center [493, 507] width 18 height 18
type input "[DATE]"
type input "24"
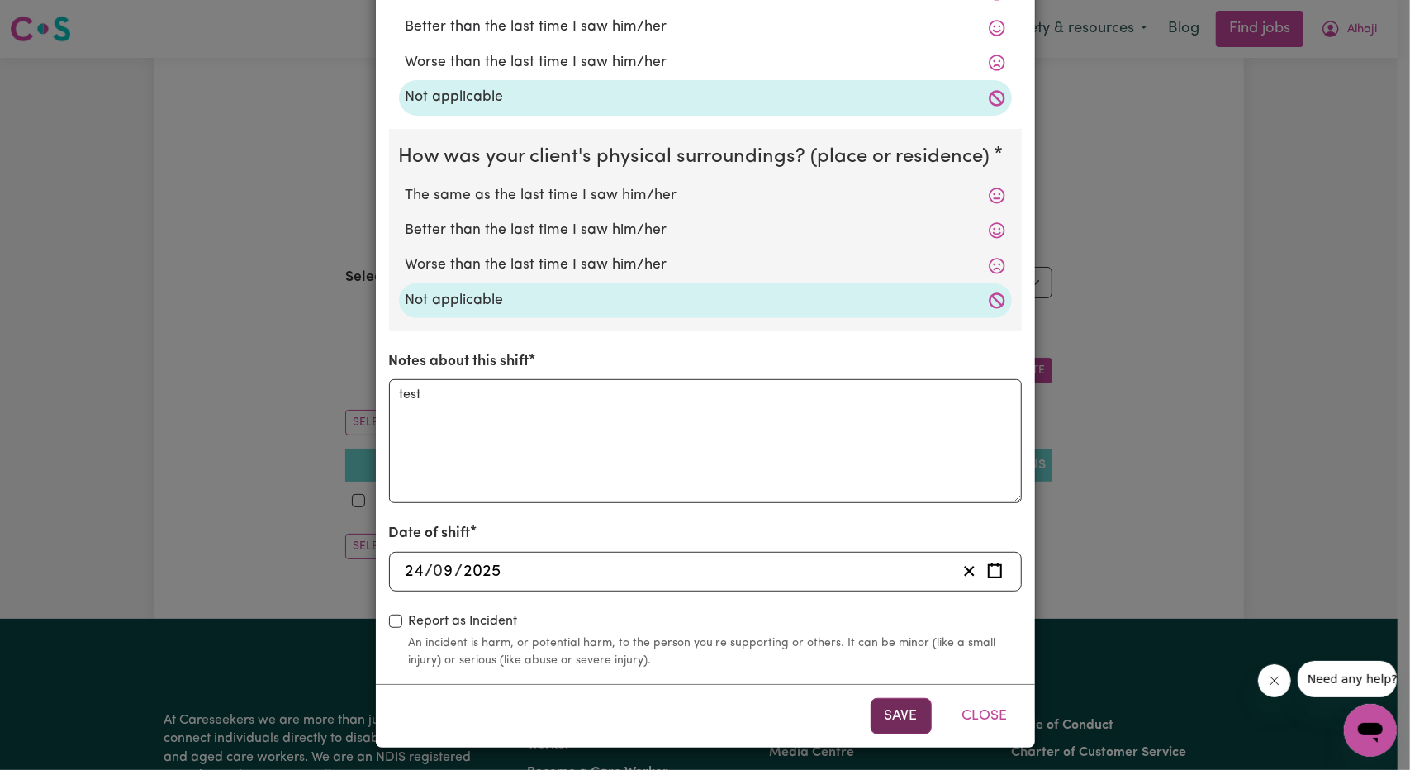
click at [889, 706] on button "Save" at bounding box center [901, 716] width 61 height 36
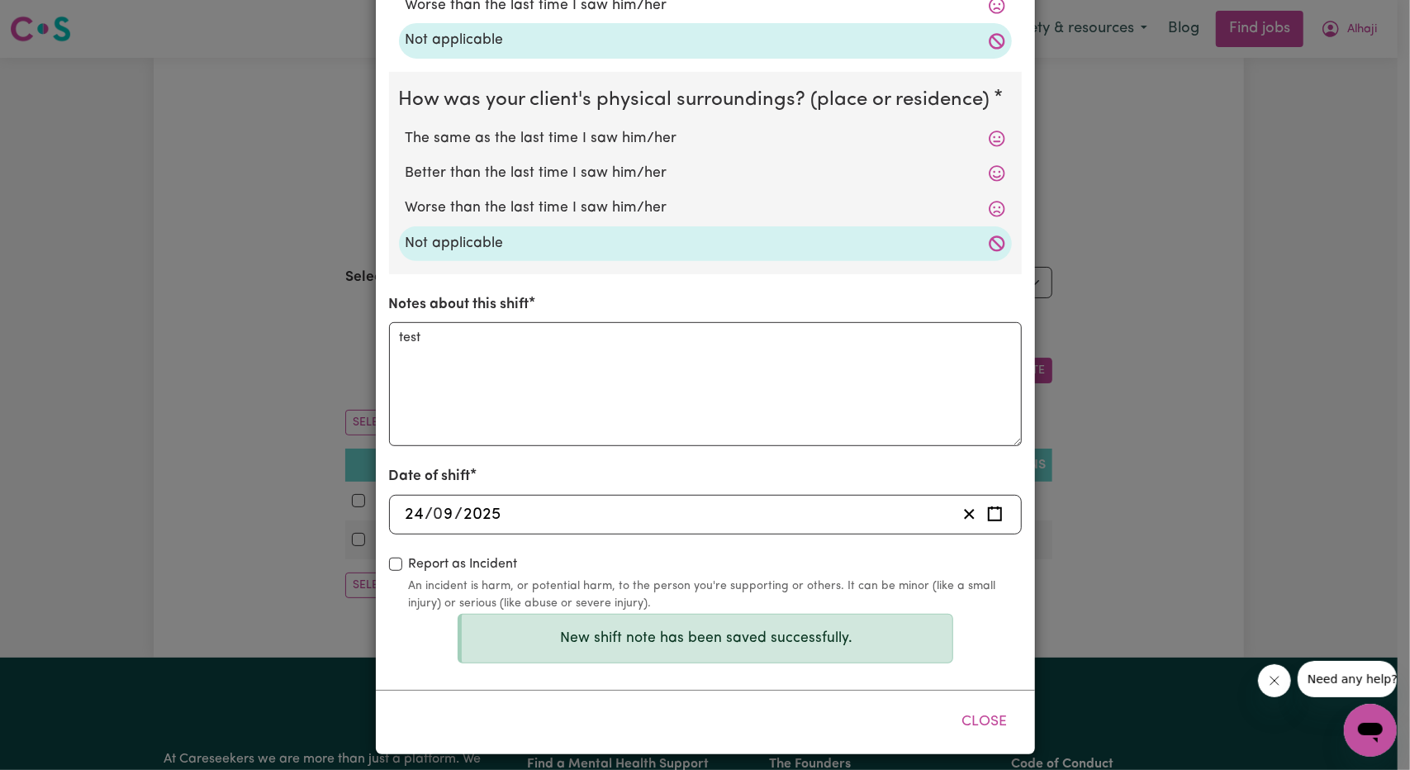
scroll to position [443, 0]
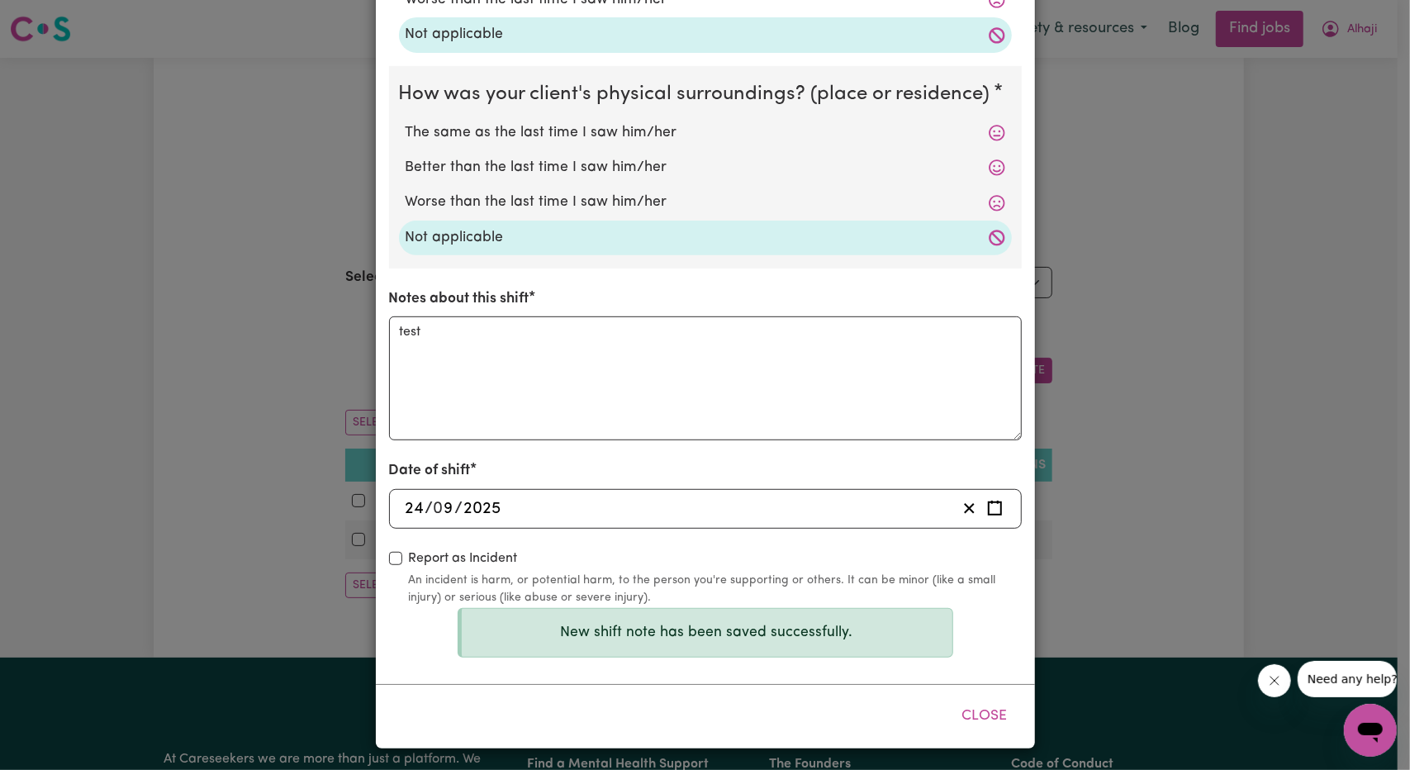
drag, startPoint x: 995, startPoint y: 708, endPoint x: 1021, endPoint y: 684, distance: 35.7
click at [998, 705] on button "Close" at bounding box center [985, 716] width 74 height 36
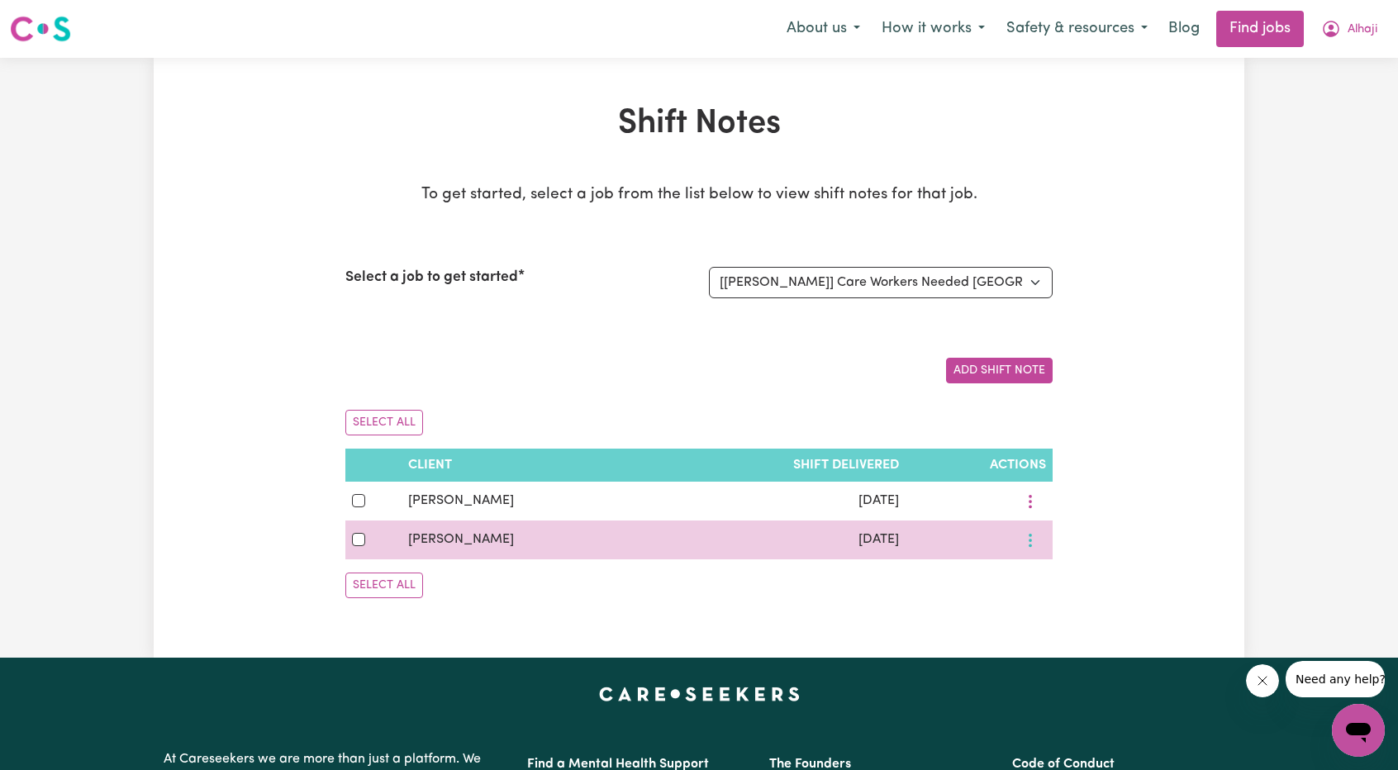
click at [1032, 540] on button "More options" at bounding box center [1030, 540] width 31 height 26
click at [1054, 565] on link "View/Update" at bounding box center [1092, 578] width 131 height 33
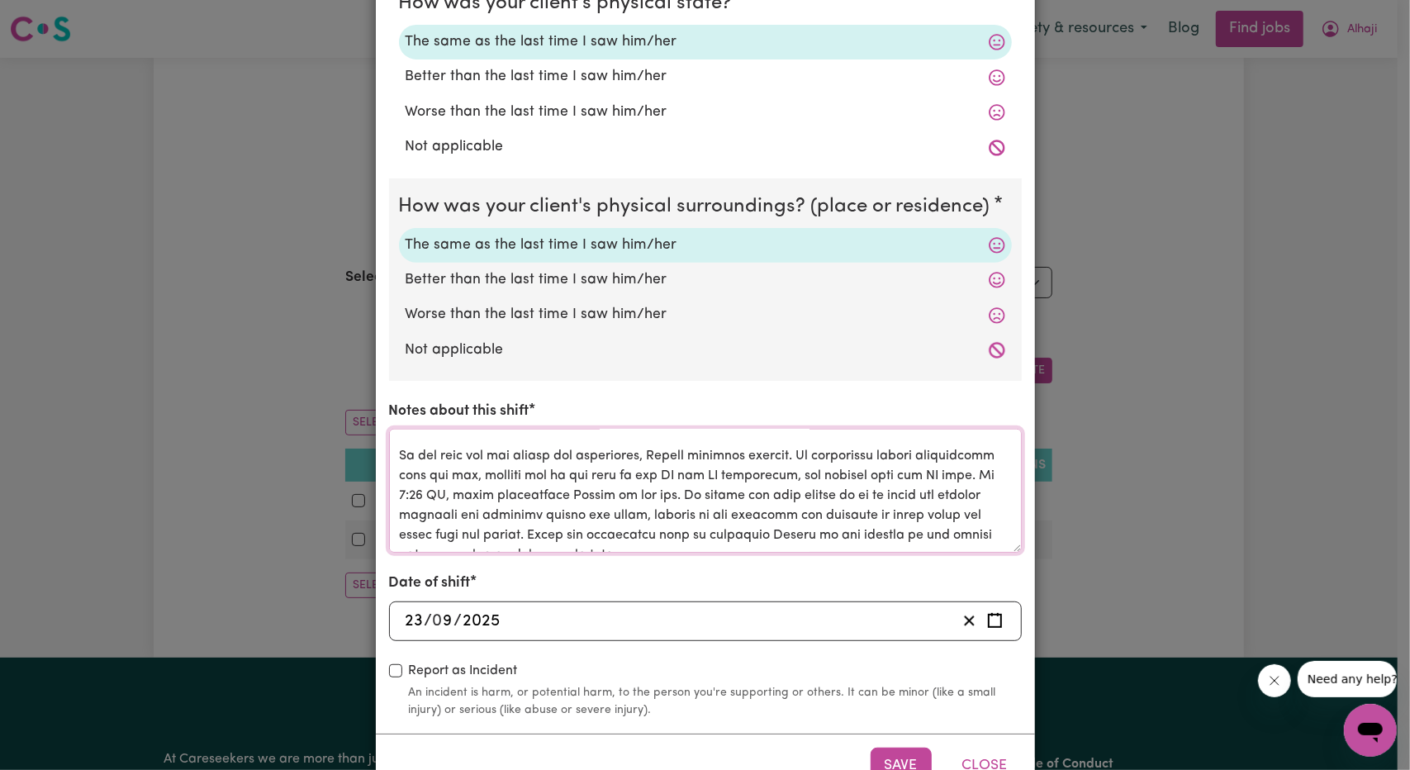
scroll to position [0, 0]
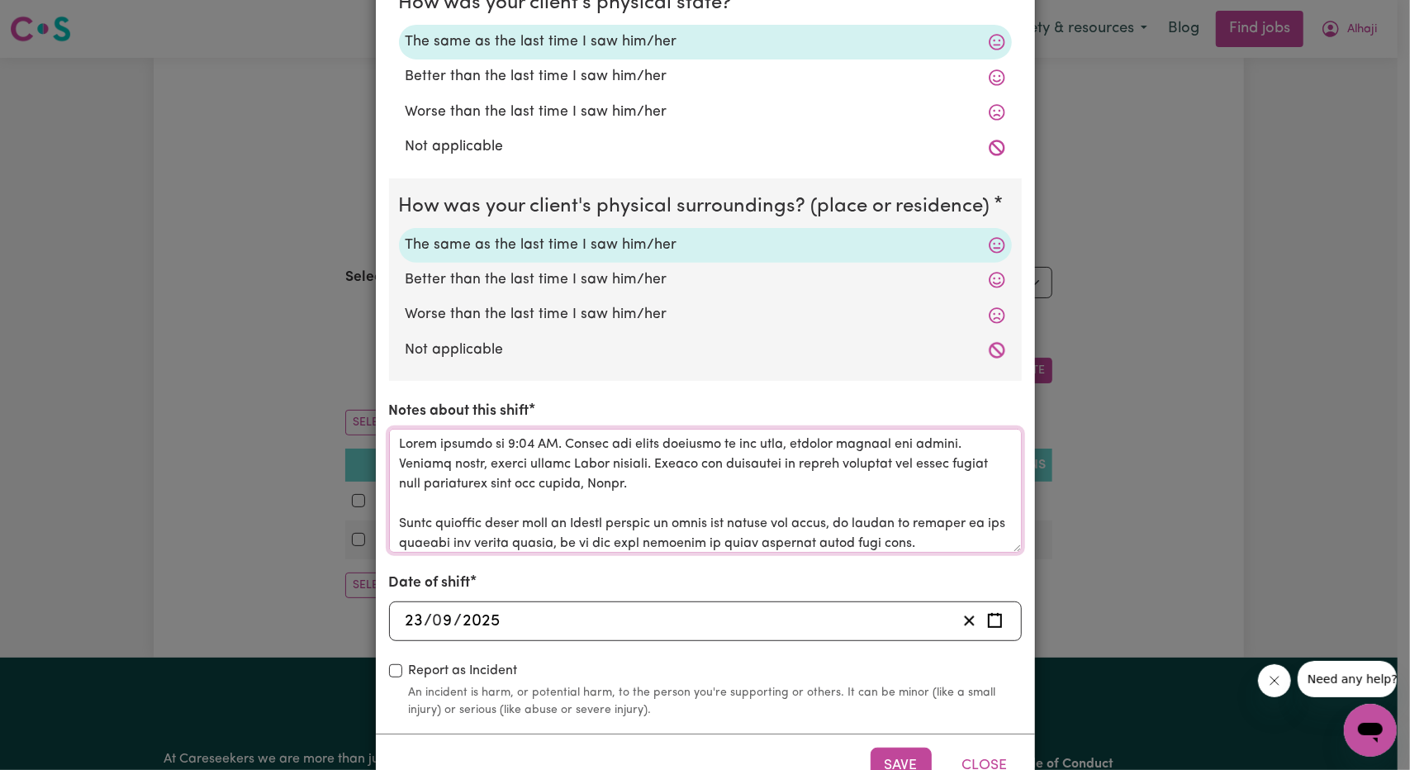
drag, startPoint x: 854, startPoint y: 545, endPoint x: 355, endPoint y: 357, distance: 533.4
click at [355, 357] on div "Shift Note ( [DATE] ) How was your client's mental state? The same as the last …" at bounding box center [705, 385] width 1410 height 770
click at [611, 477] on textarea "Notes about this shift" at bounding box center [705, 491] width 633 height 124
drag, startPoint x: 661, startPoint y: 493, endPoint x: 368, endPoint y: 430, distance: 299.1
click at [375, 430] on div "Shift Note ( [DATE] ) How was your client's mental state? The same as the last …" at bounding box center [705, 245] width 661 height 1105
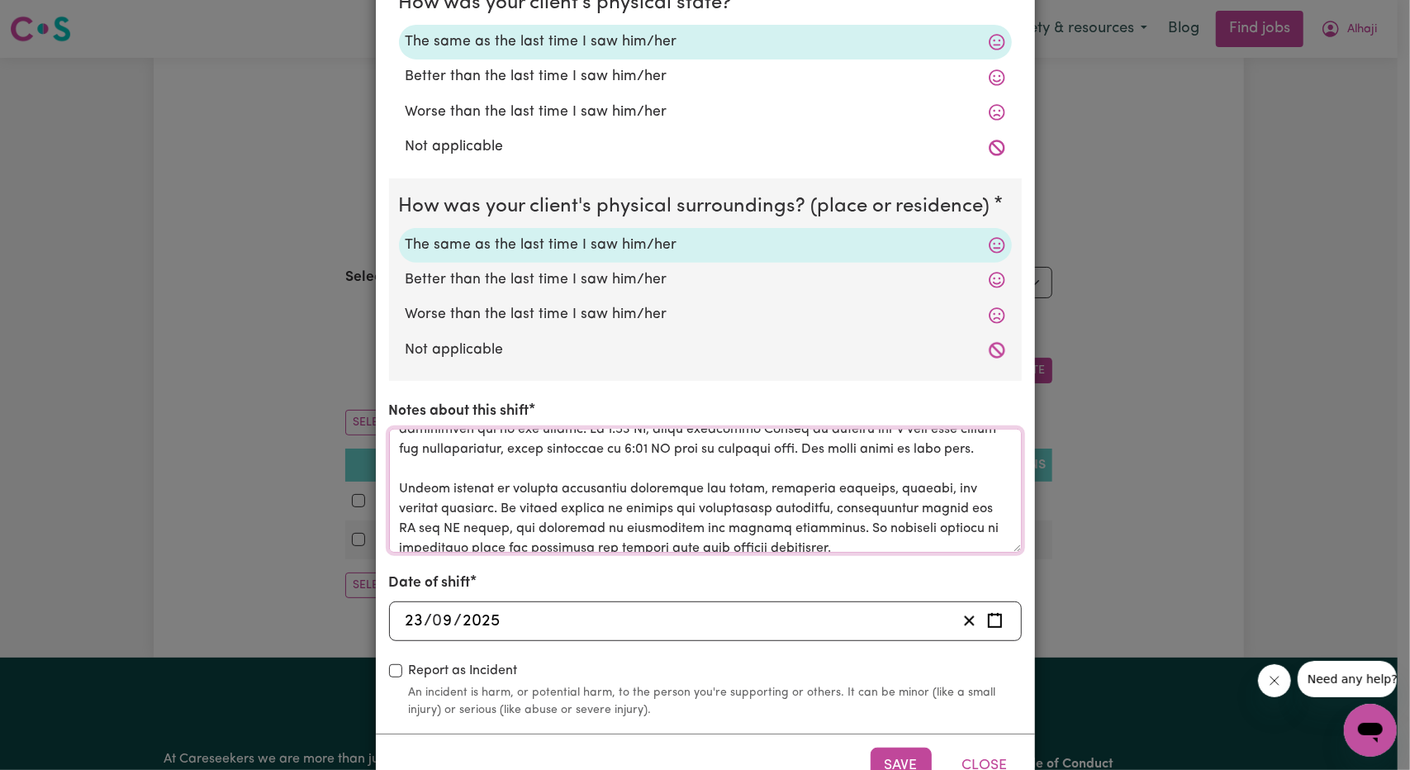
scroll to position [858, 0]
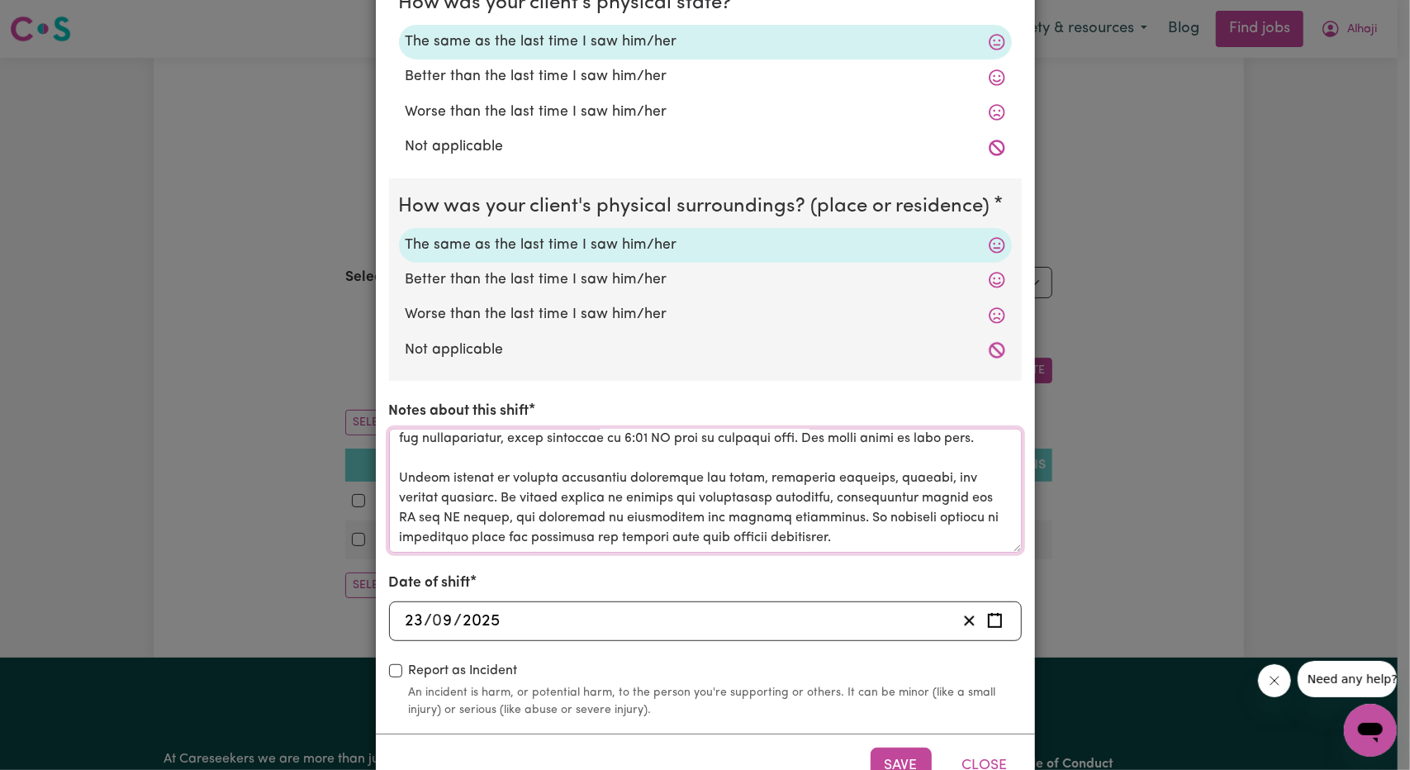
click at [867, 540] on textarea "Notes about this shift" at bounding box center [705, 491] width 633 height 124
drag, startPoint x: 864, startPoint y: 541, endPoint x: 593, endPoint y: 464, distance: 281.7
click at [594, 464] on textarea "Notes about this shift" at bounding box center [705, 491] width 633 height 124
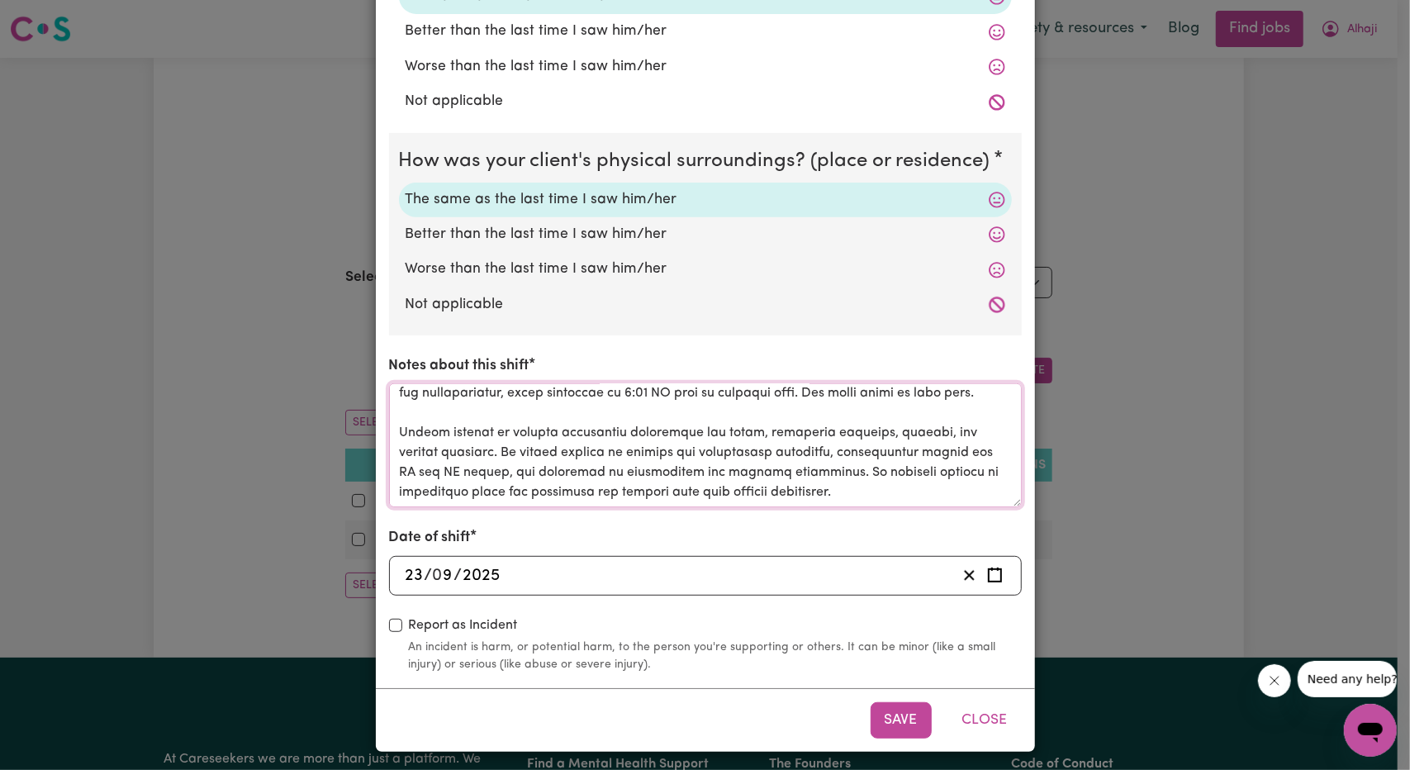
scroll to position [380, 0]
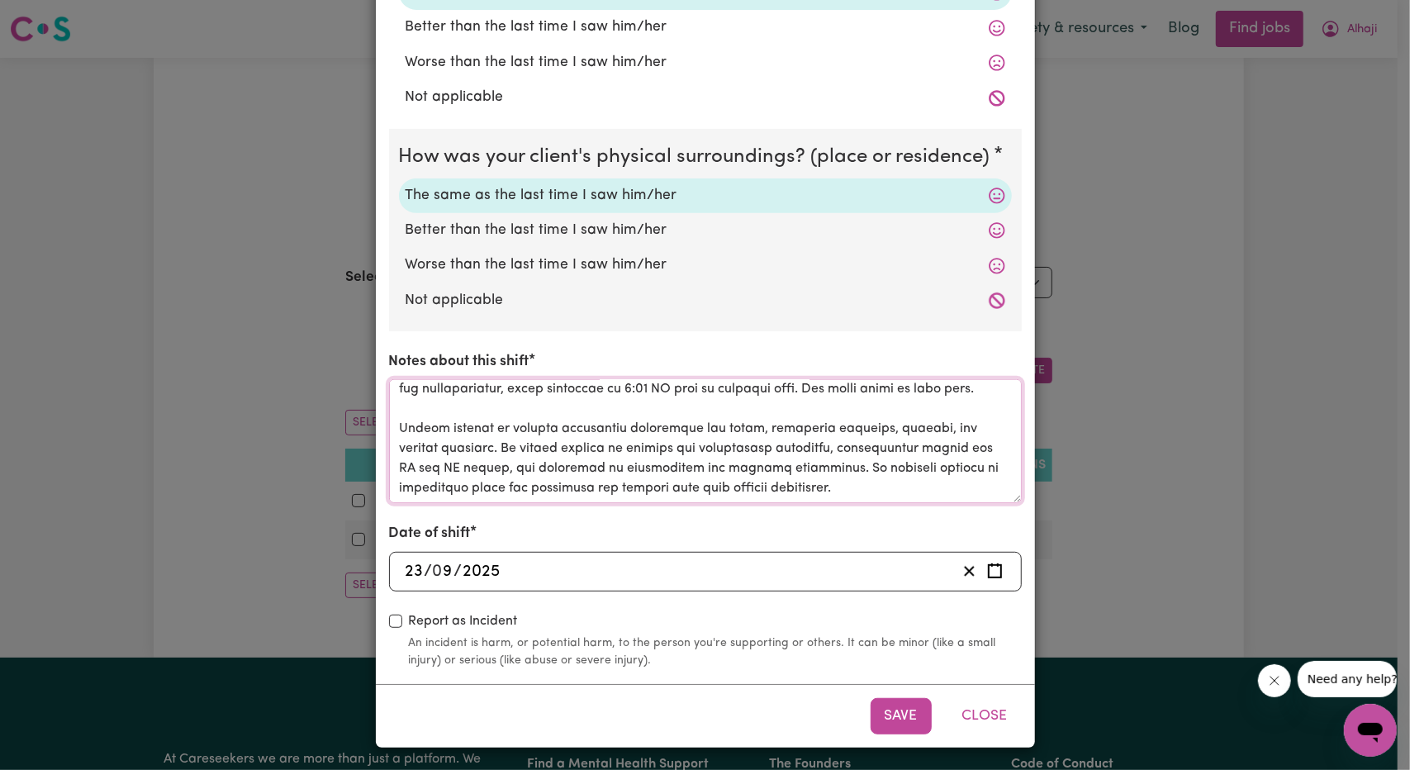
click at [792, 502] on textarea "Notes about this shift" at bounding box center [705, 441] width 633 height 124
click at [822, 490] on textarea "Notes about this shift" at bounding box center [705, 441] width 633 height 124
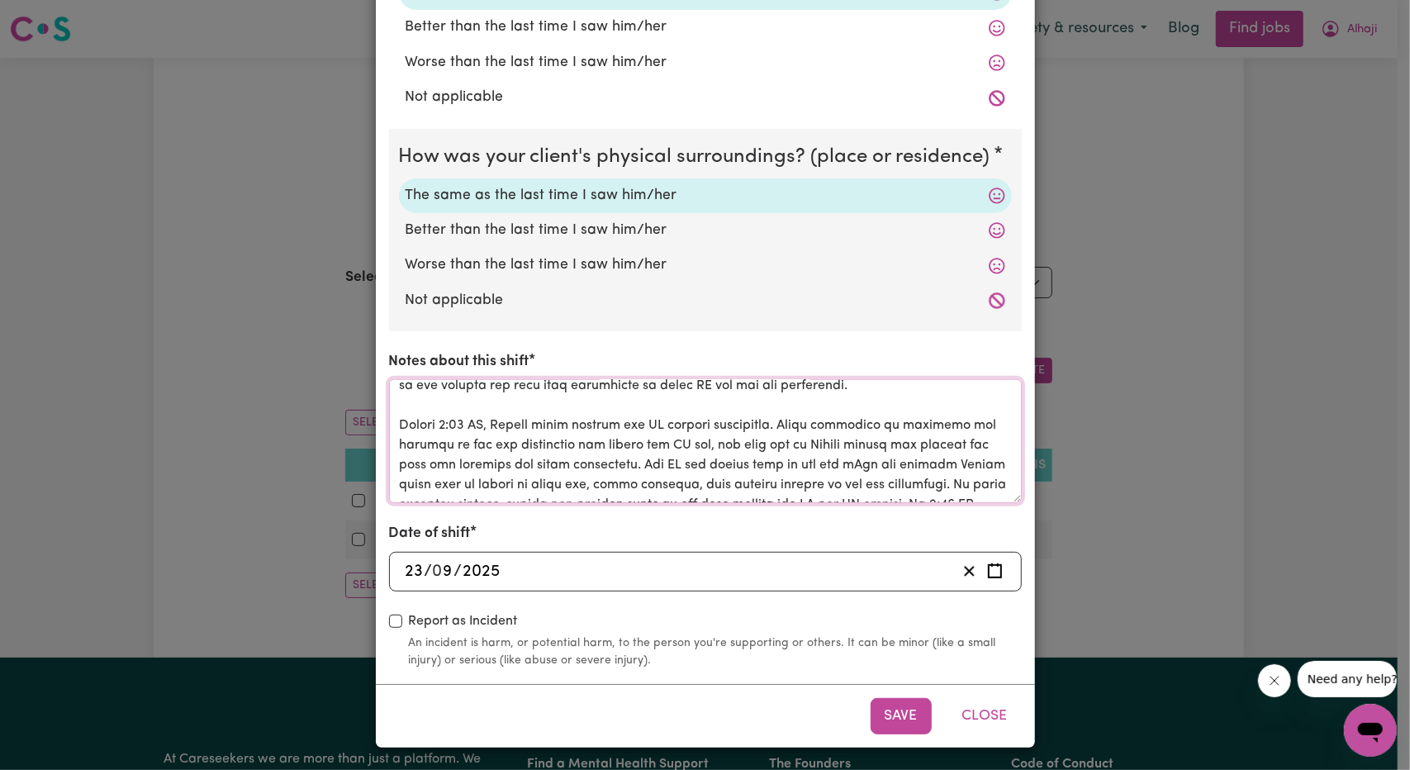
scroll to position [175, 0]
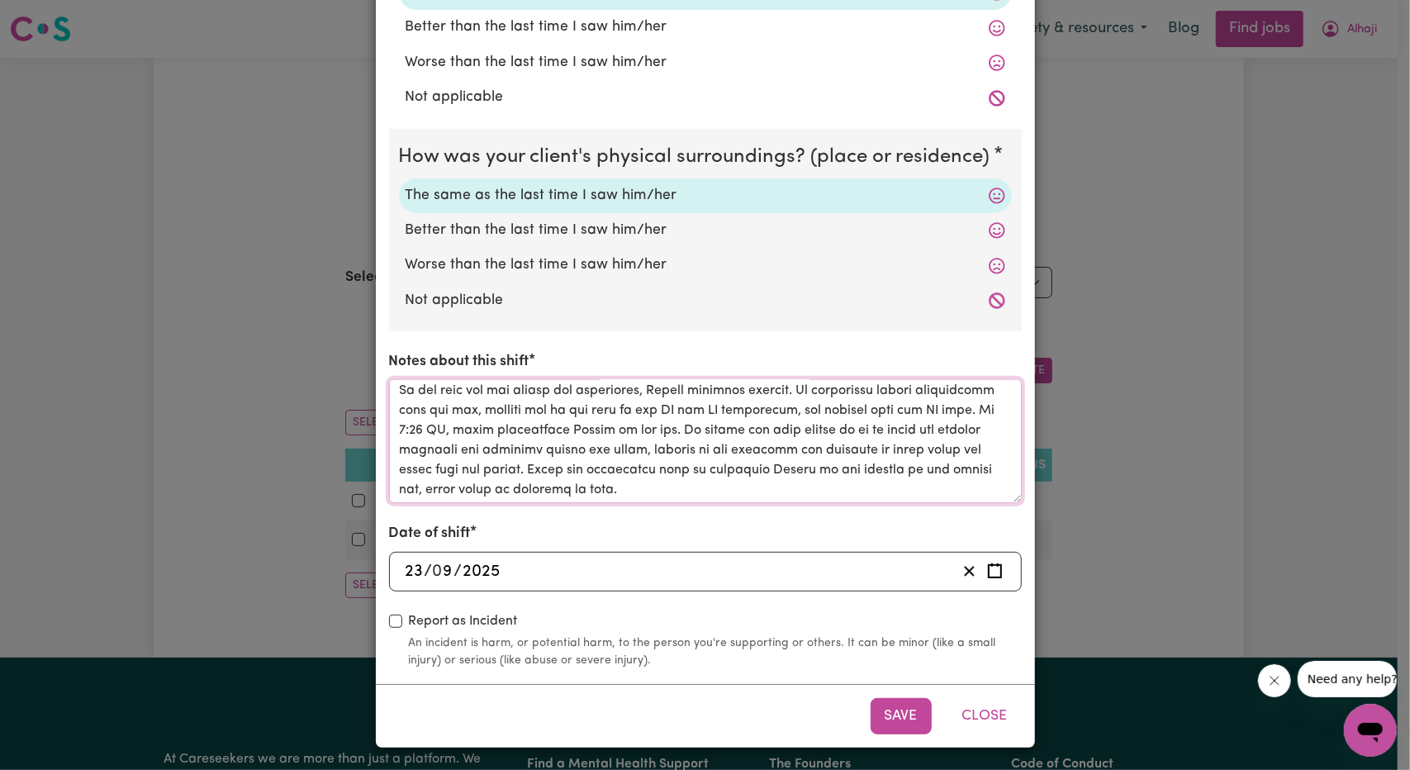
drag, startPoint x: 874, startPoint y: 490, endPoint x: 370, endPoint y: 372, distance: 517.6
click at [376, 372] on div "How was your client's mental state? The same as the last time I saw him/her Bet…" at bounding box center [705, 196] width 659 height 974
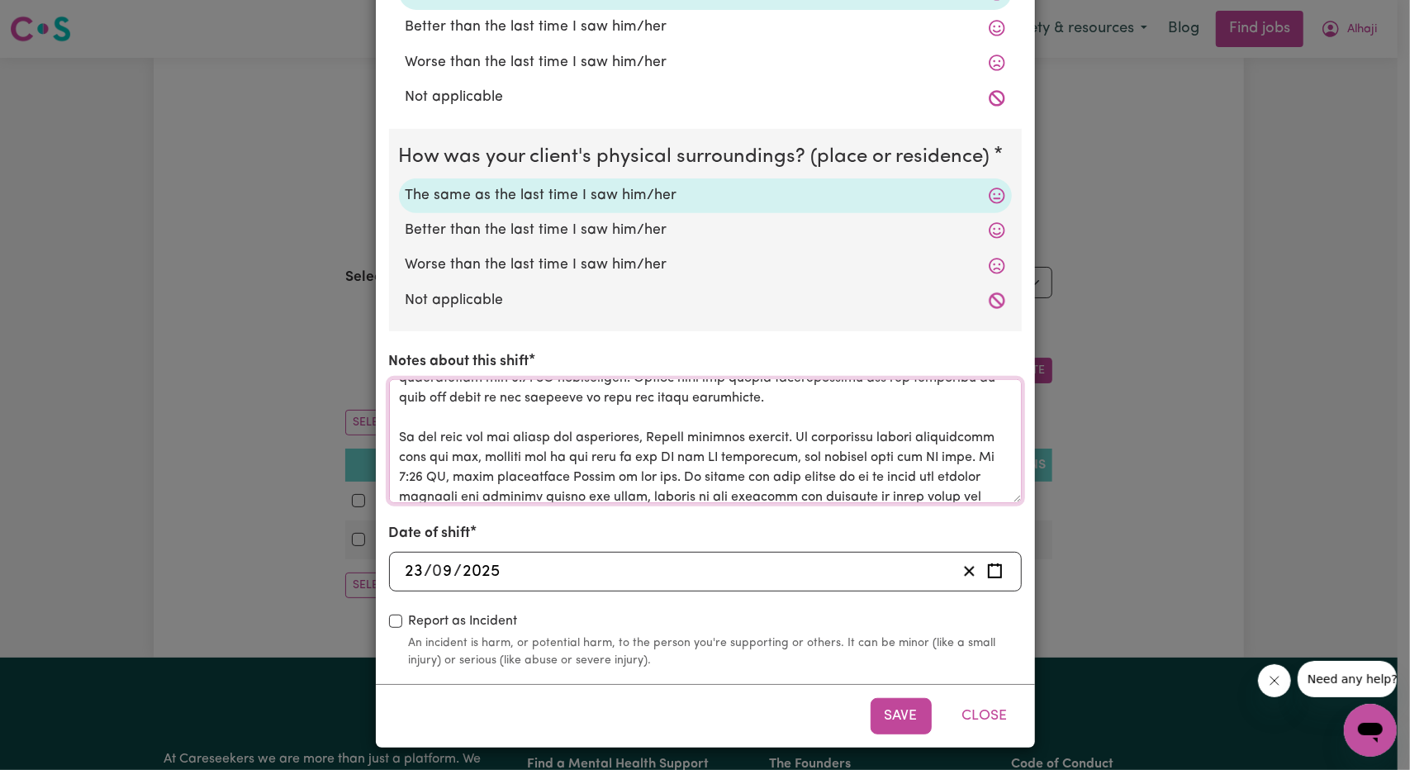
click at [687, 466] on textarea "Notes about this shift" at bounding box center [705, 441] width 633 height 124
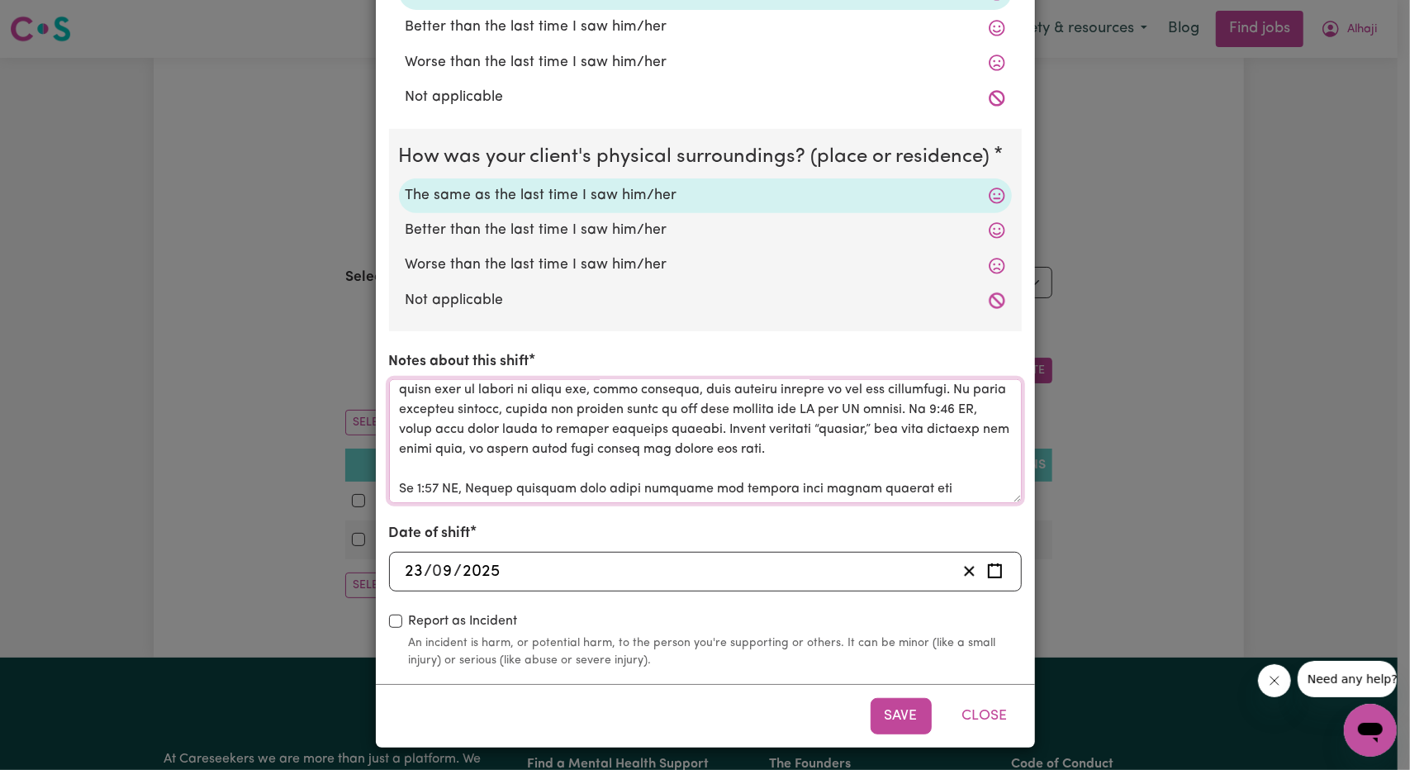
scroll to position [0, 0]
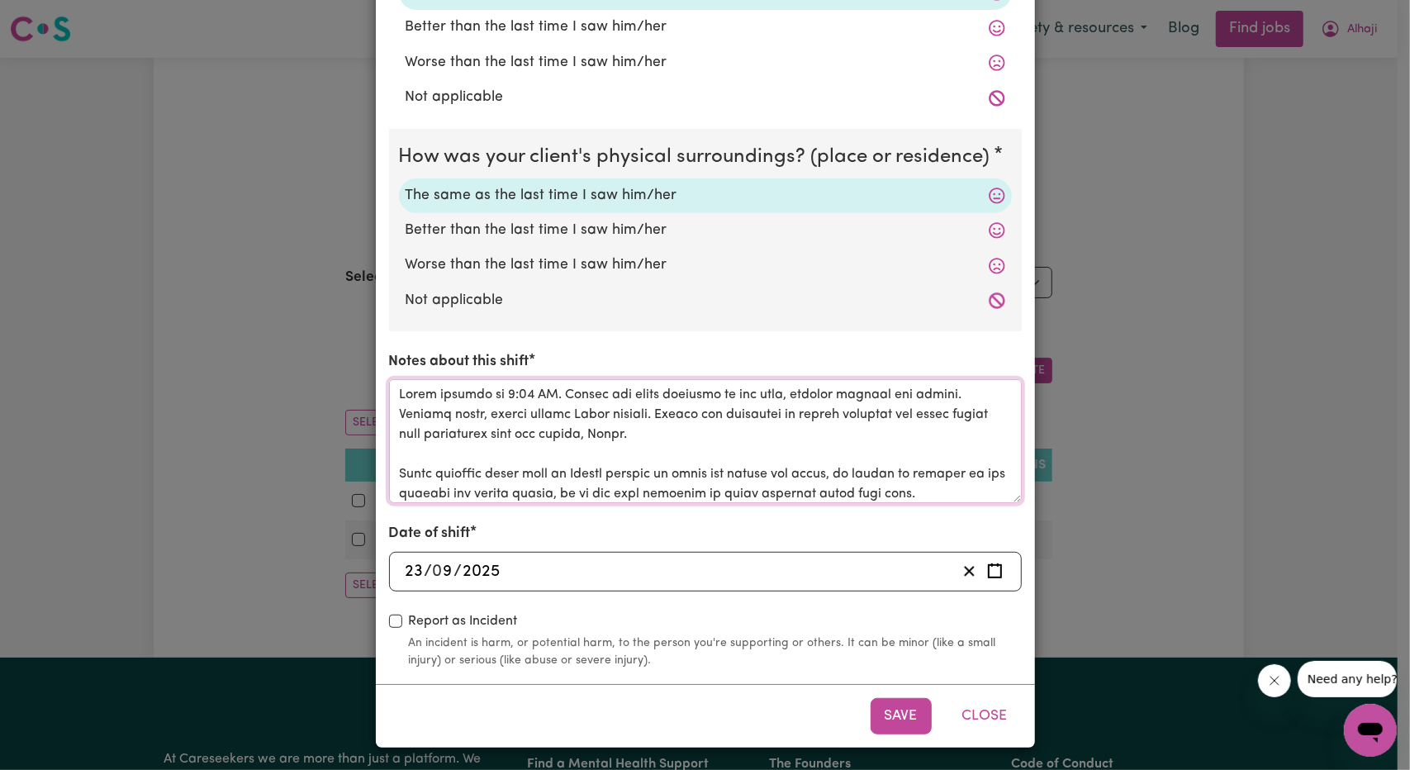
drag, startPoint x: 908, startPoint y: 495, endPoint x: 473, endPoint y: 348, distance: 459.6
click at [403, 330] on div "How was your client's mental state? The same as the last time I saw him/her Bet…" at bounding box center [705, 195] width 633 height 946
click at [997, 711] on button "Close" at bounding box center [985, 716] width 74 height 36
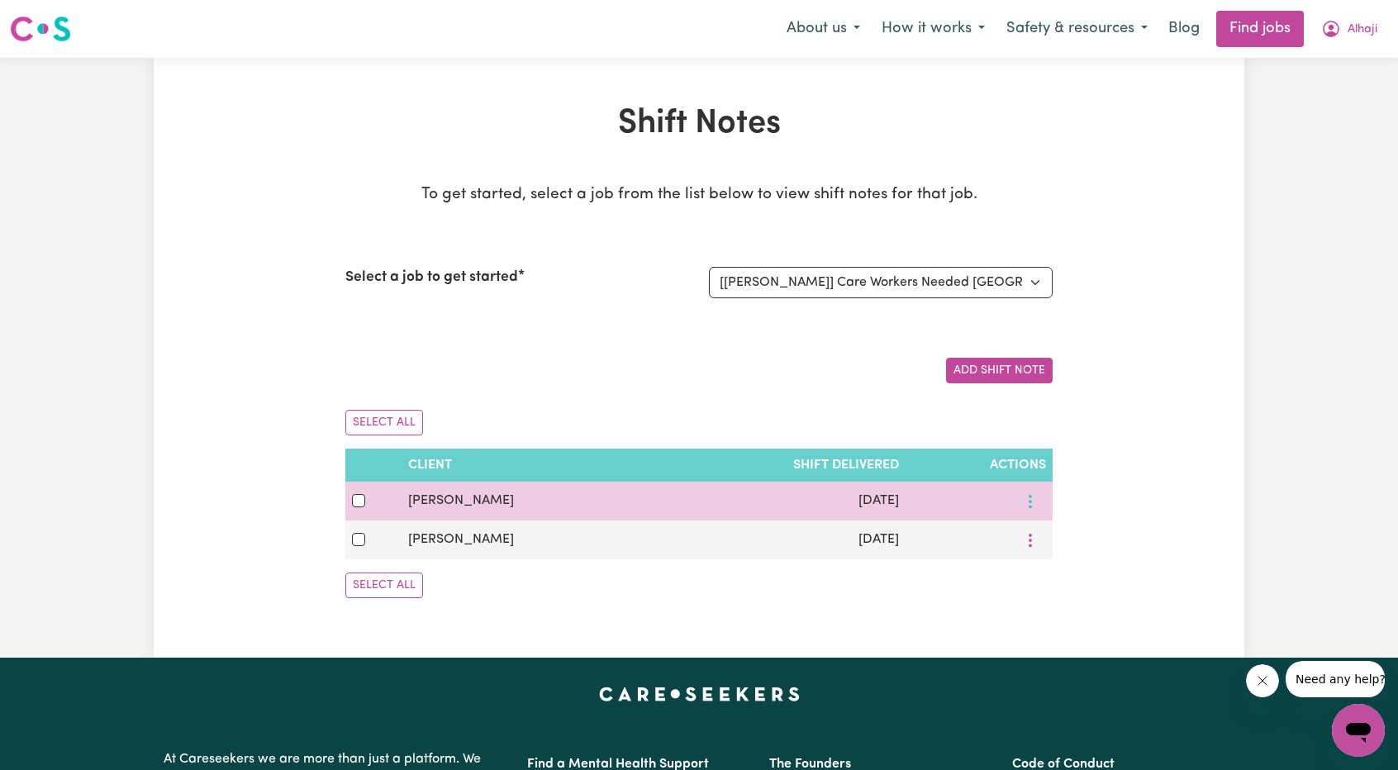
click at [1038, 506] on icon "More options" at bounding box center [1030, 501] width 17 height 17
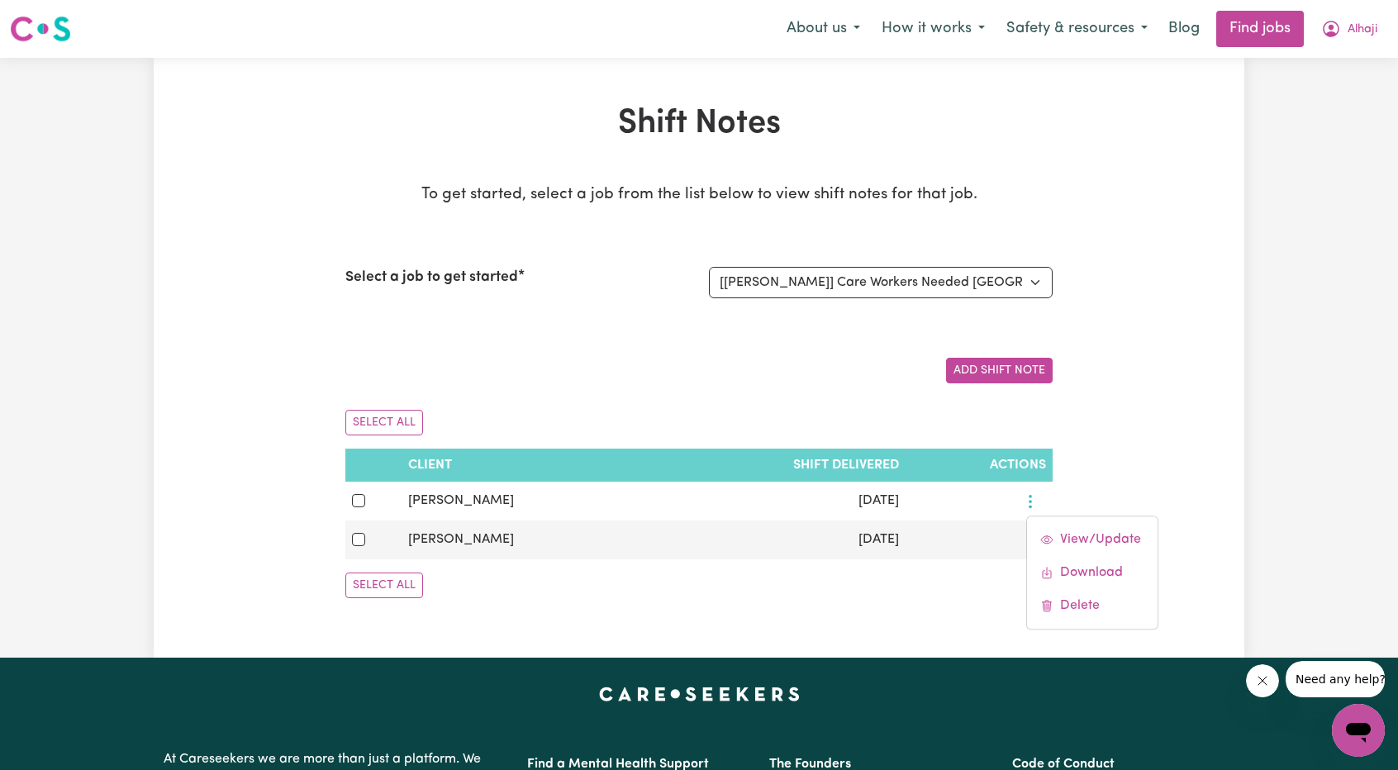
click at [1087, 489] on div "Shift Notes To get started, select a job from the list below to view shift note…" at bounding box center [699, 357] width 1091 height 507
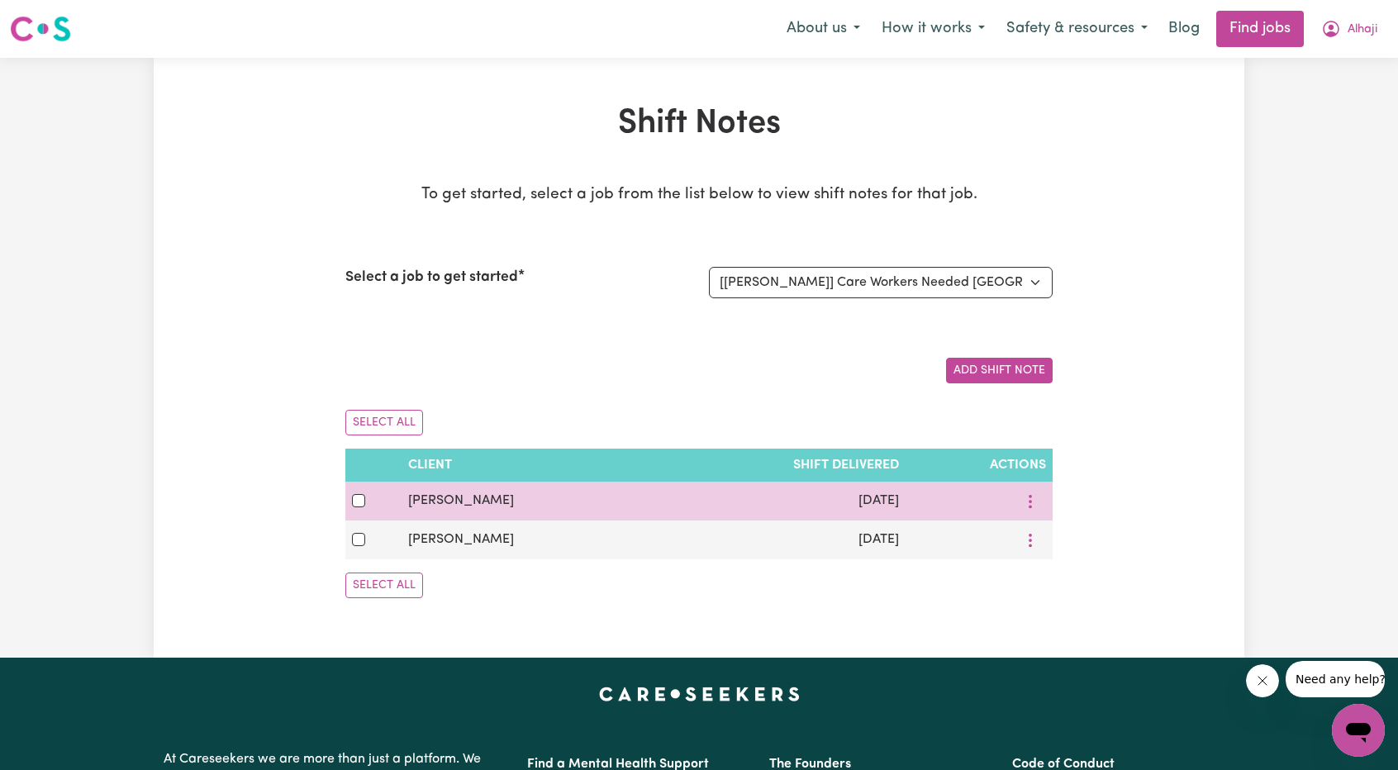
click at [1038, 513] on td "View/Update Download Delete" at bounding box center [979, 501] width 147 height 39
click at [1033, 508] on button "More options" at bounding box center [1030, 501] width 31 height 26
click at [1062, 602] on link "Delete" at bounding box center [1092, 605] width 131 height 33
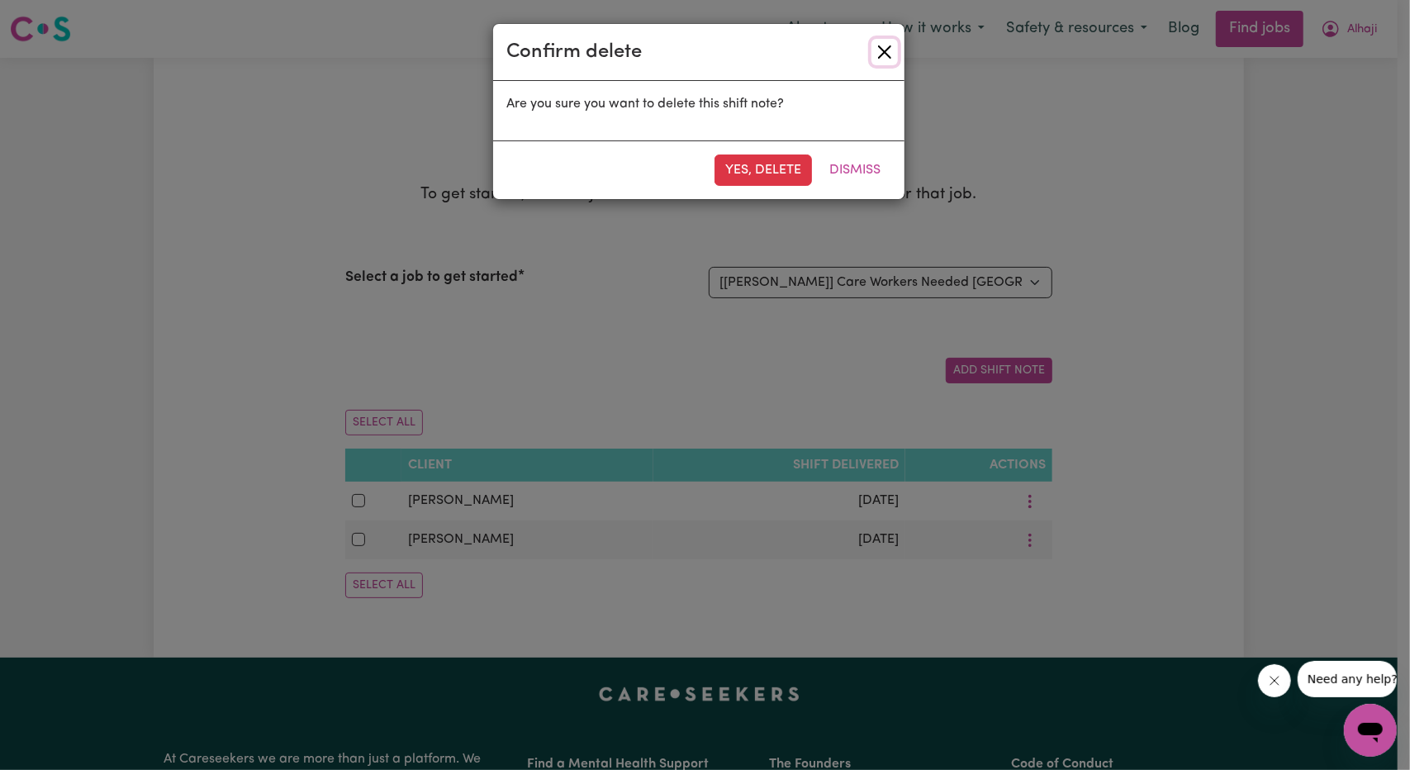
click at [884, 59] on button "Close" at bounding box center [885, 52] width 26 height 26
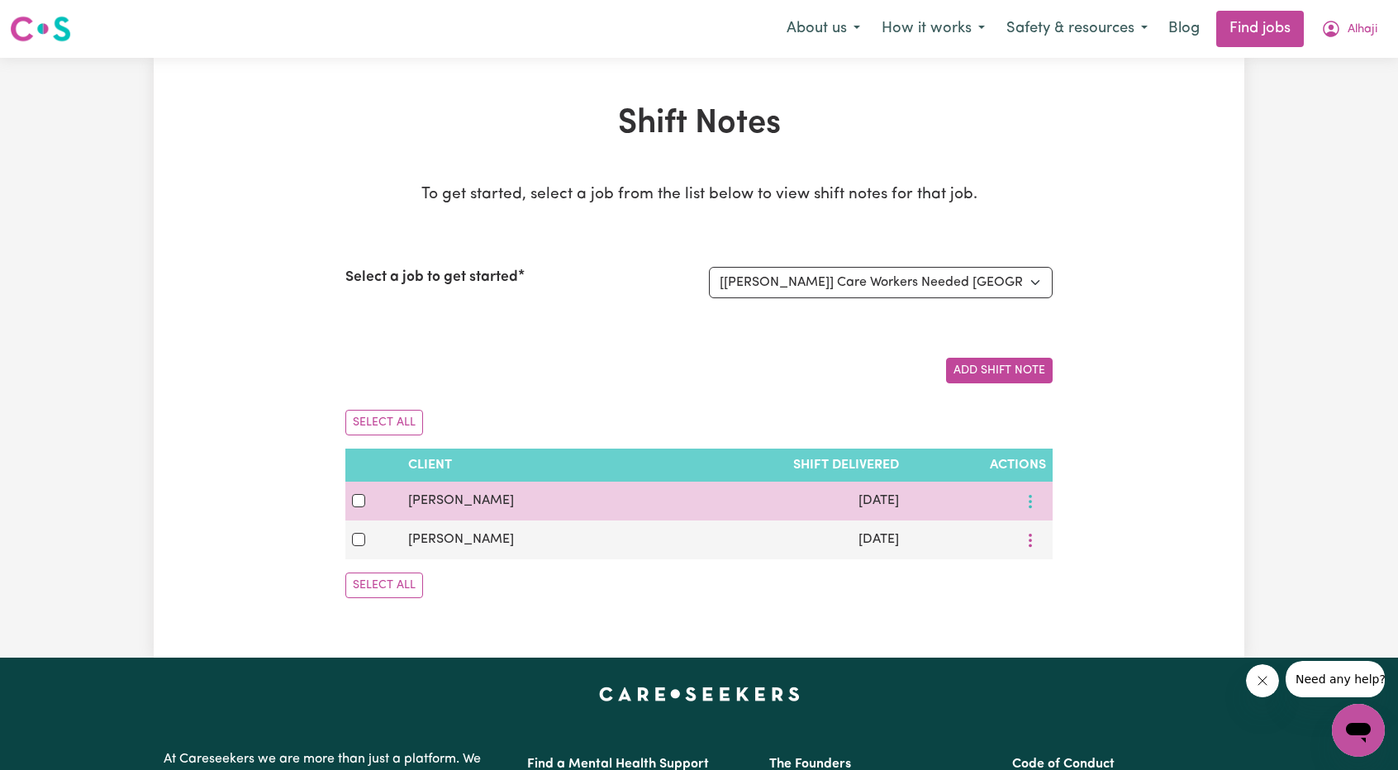
click at [1026, 507] on icon "More options" at bounding box center [1030, 501] width 17 height 17
click at [1082, 541] on span "View/Update" at bounding box center [1100, 539] width 81 height 13
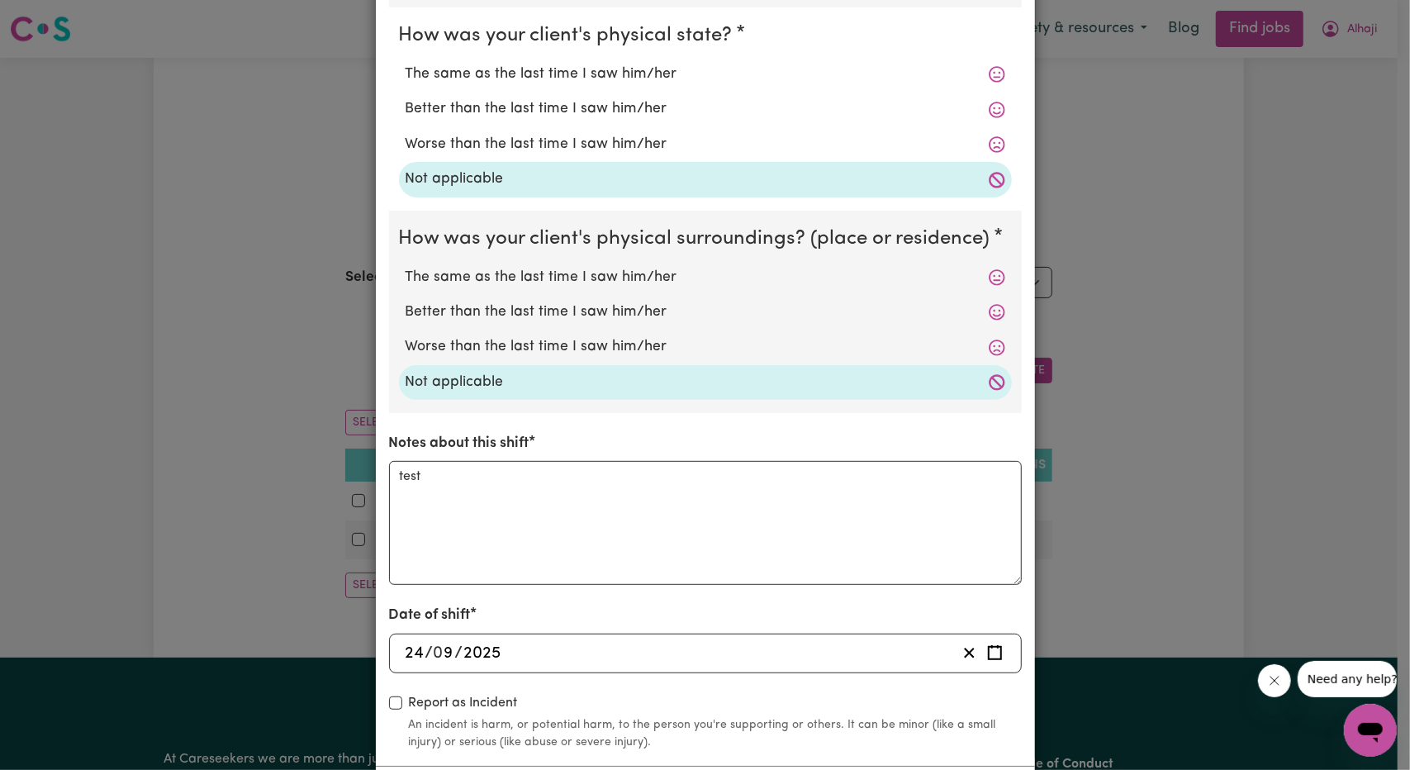
scroll to position [380, 0]
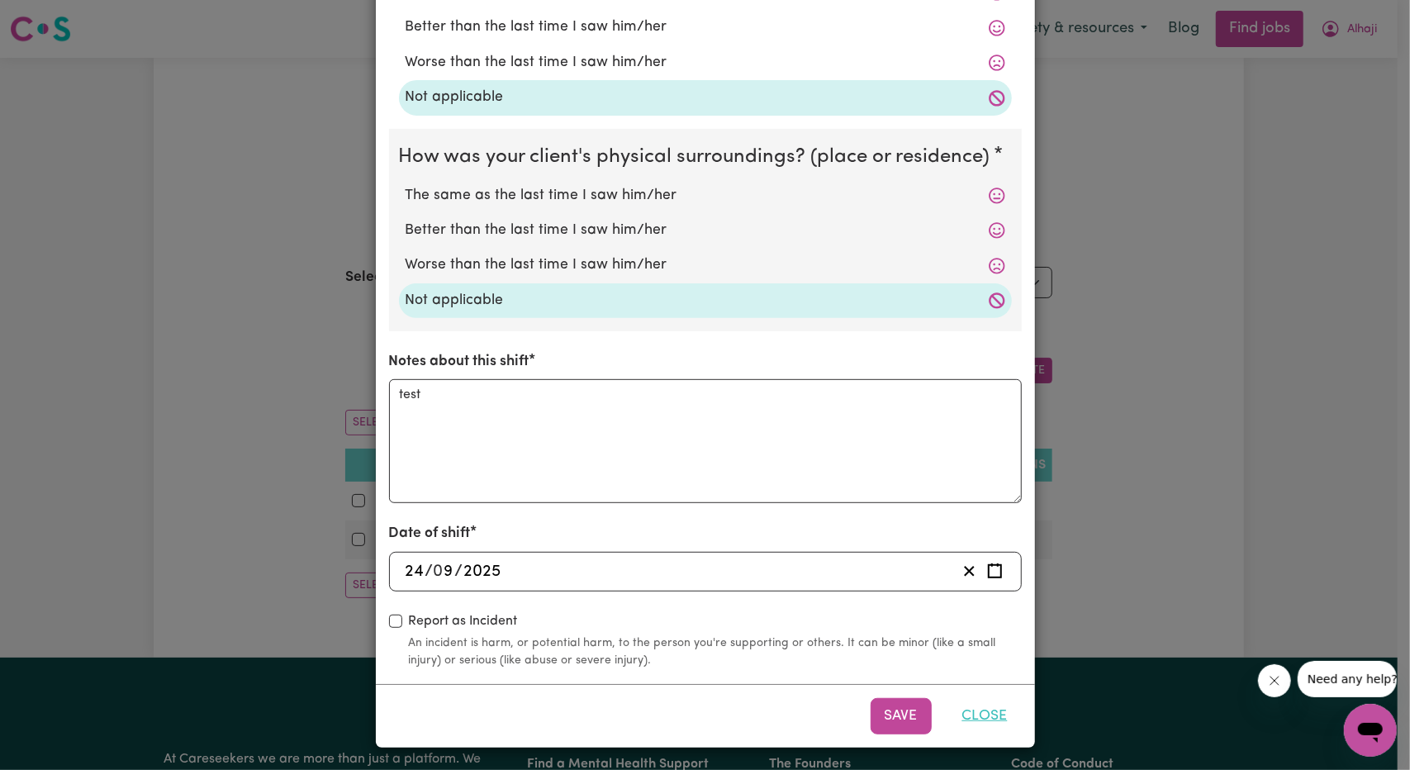
click at [963, 723] on button "Close" at bounding box center [985, 716] width 74 height 36
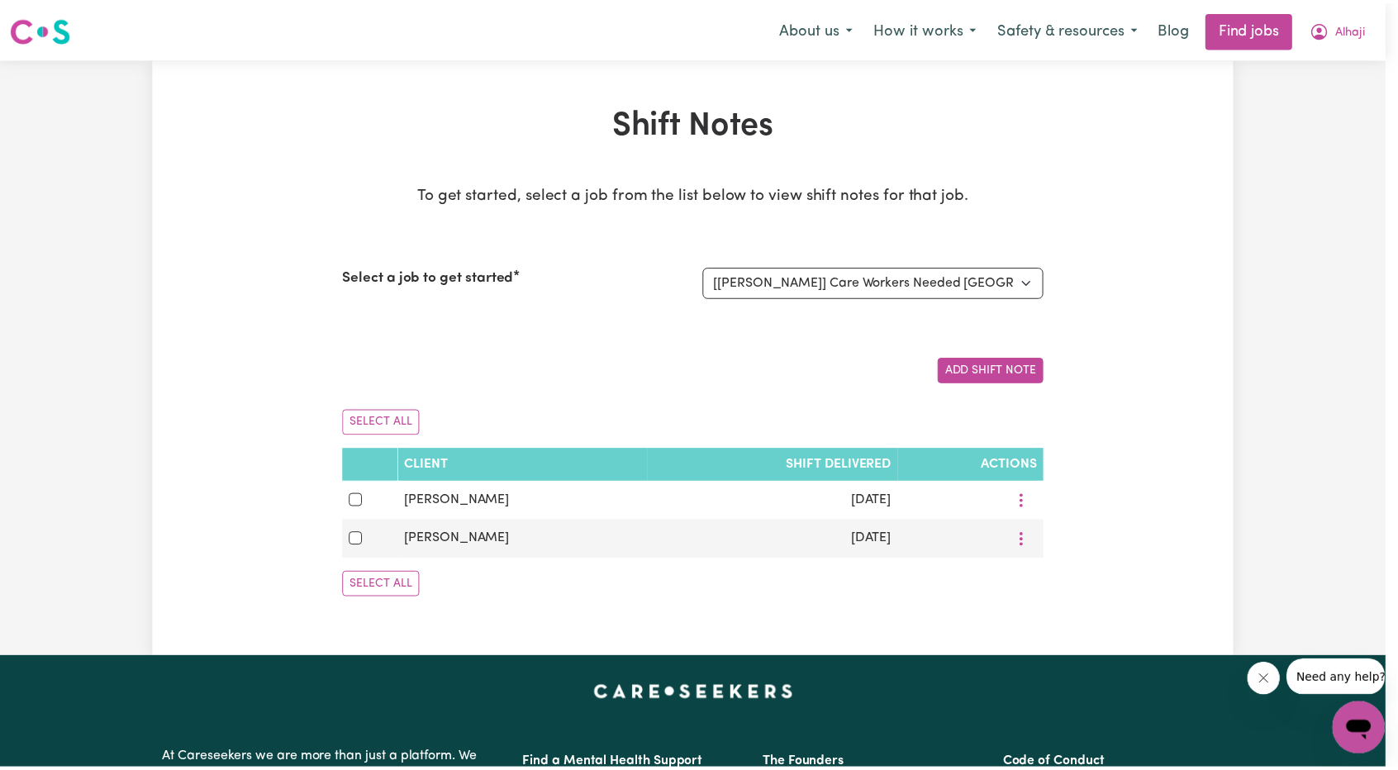
scroll to position [0, 0]
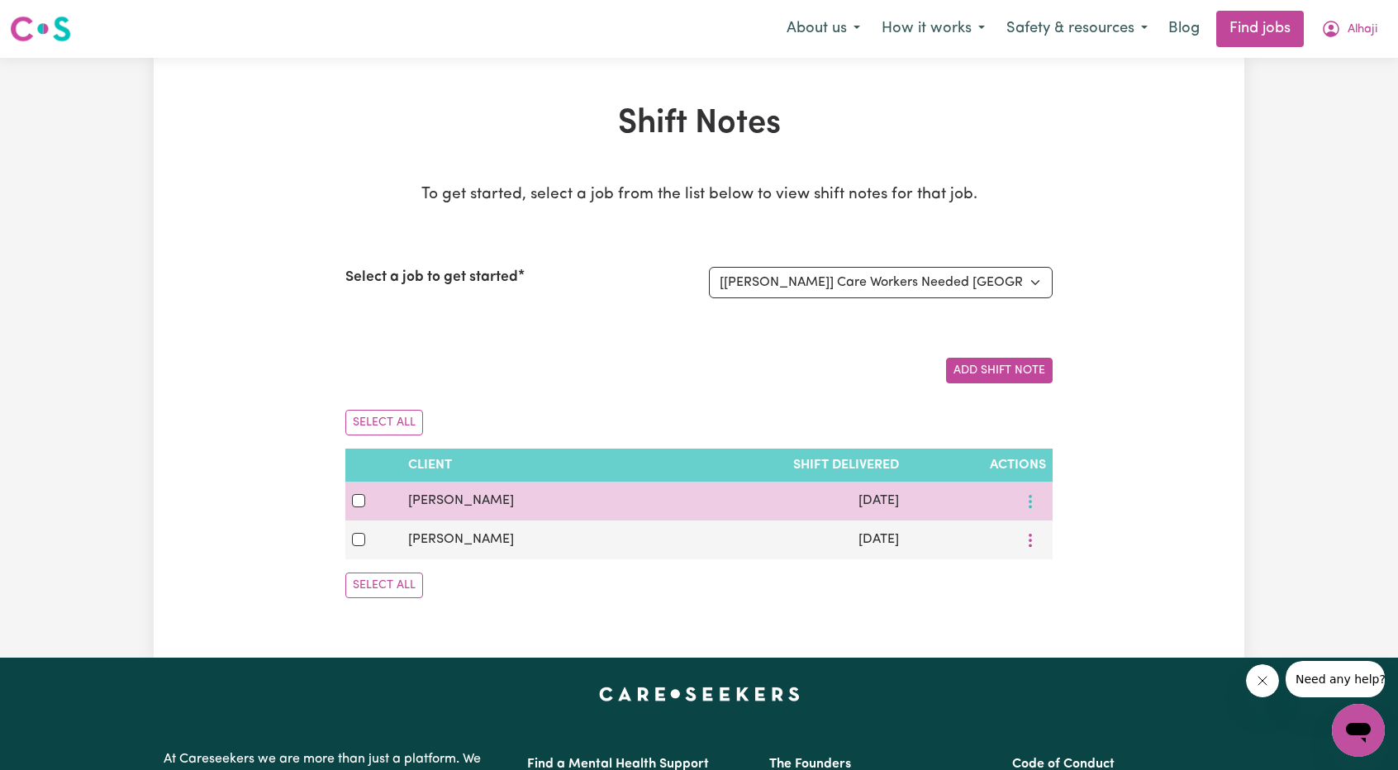
click at [1029, 511] on button "More options" at bounding box center [1030, 501] width 31 height 26
click at [1083, 597] on link "Delete" at bounding box center [1092, 605] width 131 height 33
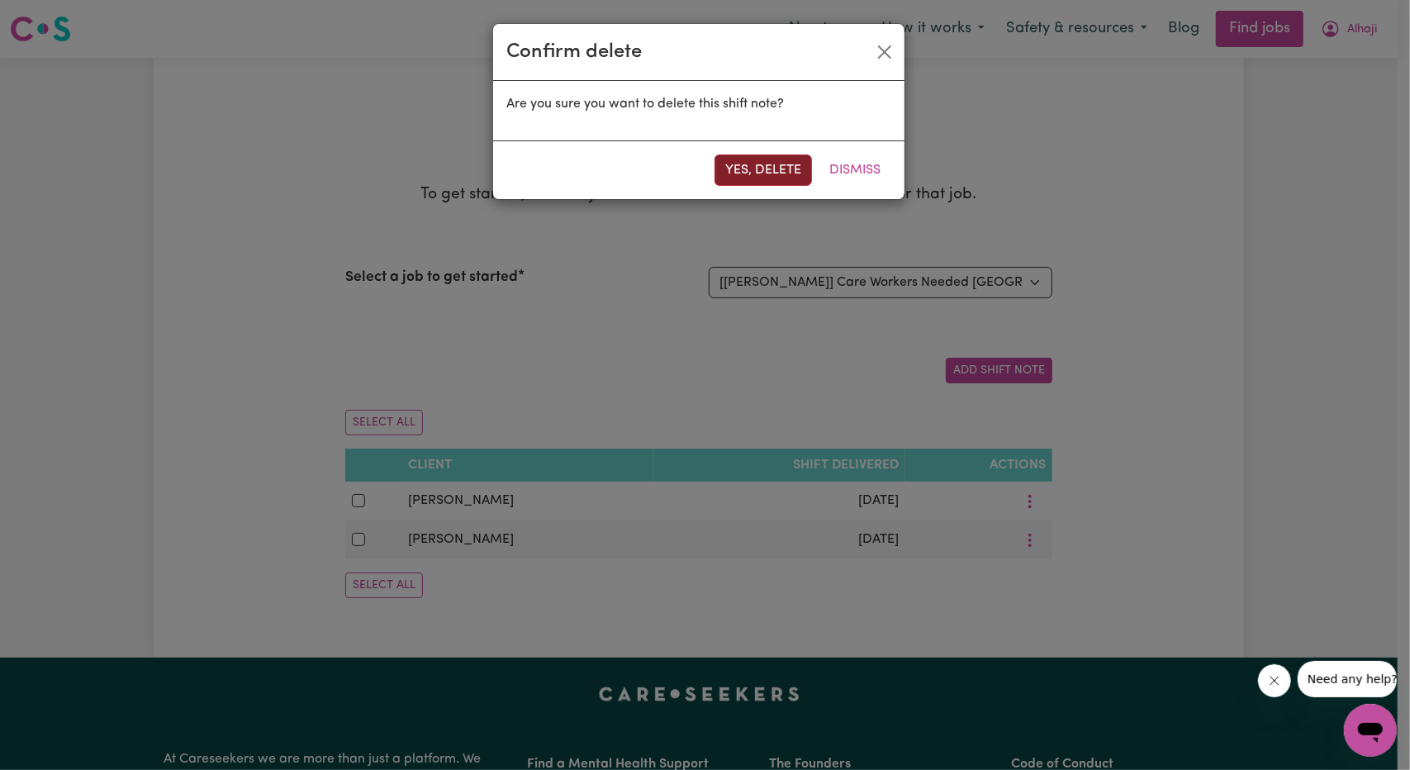
click at [767, 169] on button "Yes, delete" at bounding box center [763, 169] width 97 height 31
